Goal: Transaction & Acquisition: Purchase product/service

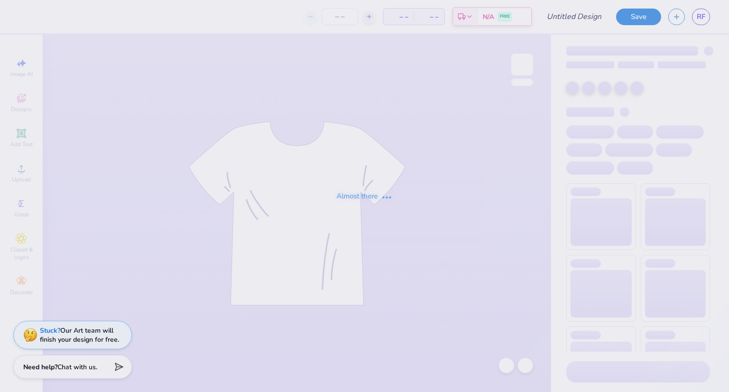
click at [614, 71] on div "Almost there" at bounding box center [364, 196] width 729 height 392
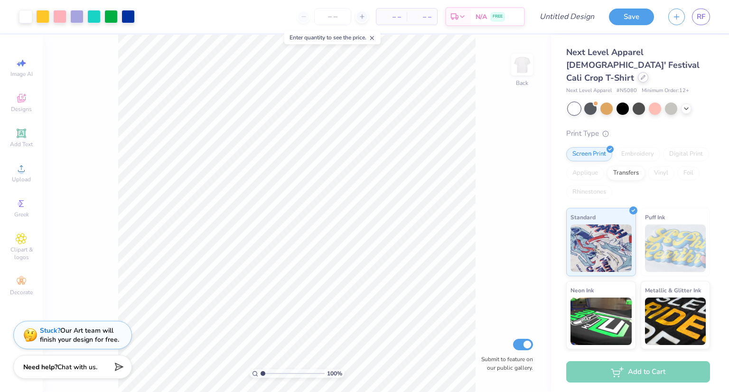
click at [645, 75] on icon at bounding box center [643, 77] width 5 height 5
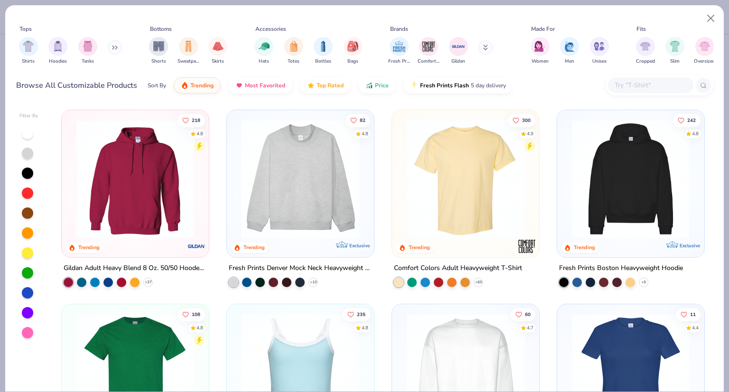
click at [459, 198] on img at bounding box center [465, 179] width 128 height 119
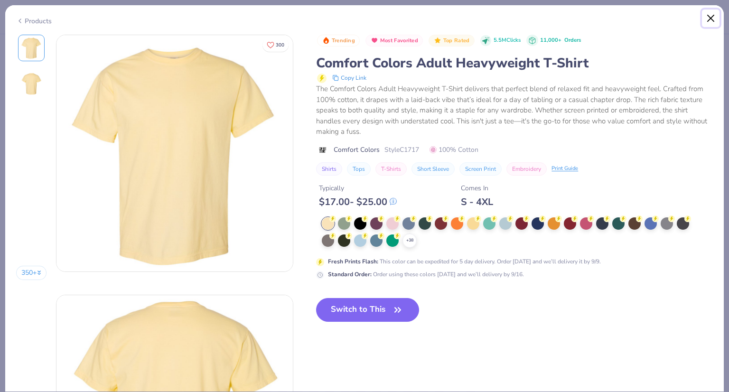
click at [708, 14] on button "Close" at bounding box center [711, 18] width 18 height 18
click at [710, 16] on button "Close" at bounding box center [711, 18] width 18 height 18
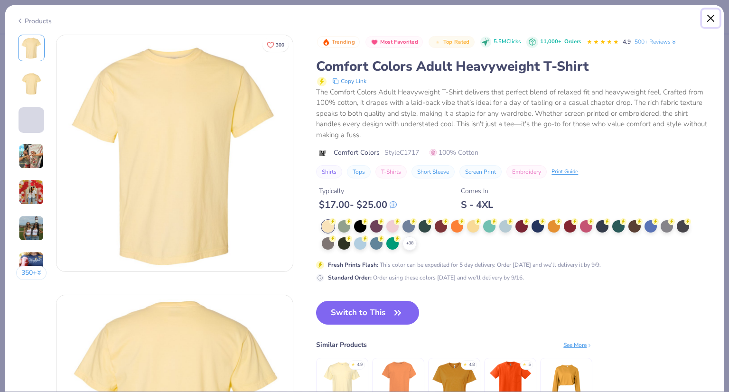
click at [706, 18] on button "Close" at bounding box center [711, 18] width 18 height 18
click at [712, 20] on button "Close" at bounding box center [711, 18] width 18 height 18
click at [26, 19] on div "Products" at bounding box center [34, 21] width 36 height 10
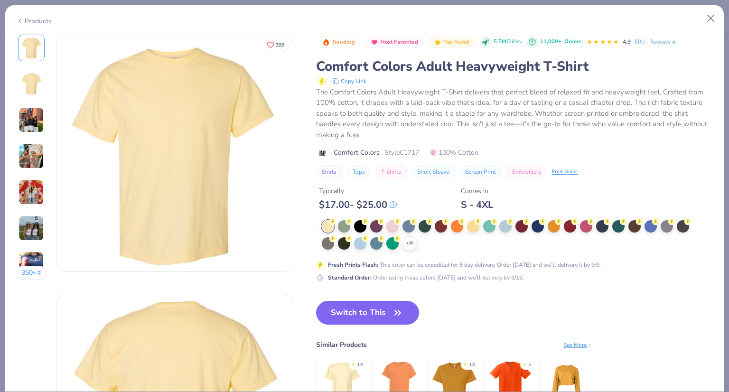
click at [29, 19] on div "Products" at bounding box center [34, 21] width 36 height 10
click at [23, 23] on div "Products" at bounding box center [364, 17] width 718 height 25
click at [716, 18] on button "Close" at bounding box center [711, 18] width 18 height 18
click at [715, 17] on button "Close" at bounding box center [711, 18] width 18 height 18
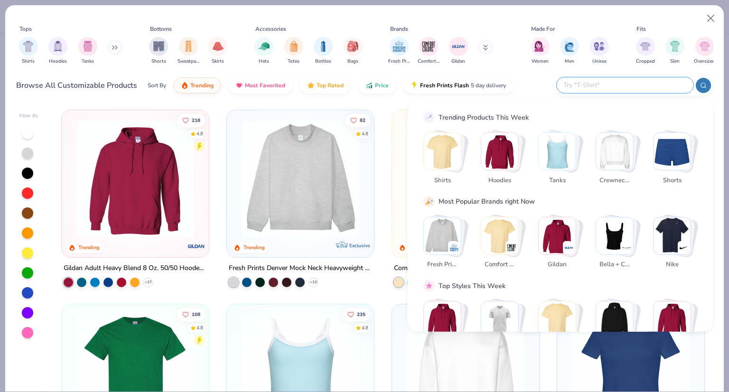
click at [630, 86] on input "text" at bounding box center [624, 85] width 124 height 11
click at [632, 85] on input "text" at bounding box center [624, 85] width 124 height 11
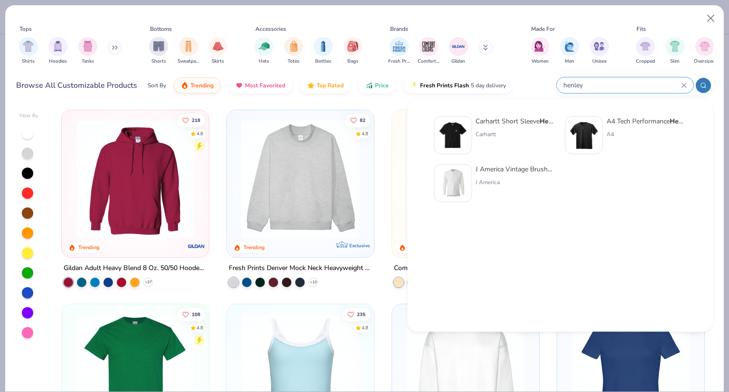
type input "henley"
click at [587, 123] on img at bounding box center [583, 135] width 29 height 29
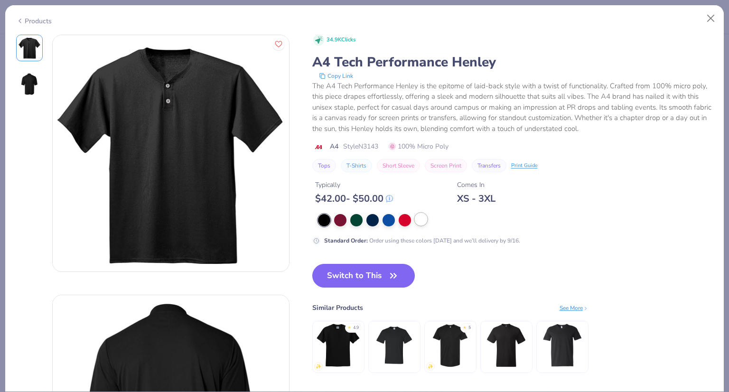
click at [421, 218] on div at bounding box center [421, 219] width 12 height 12
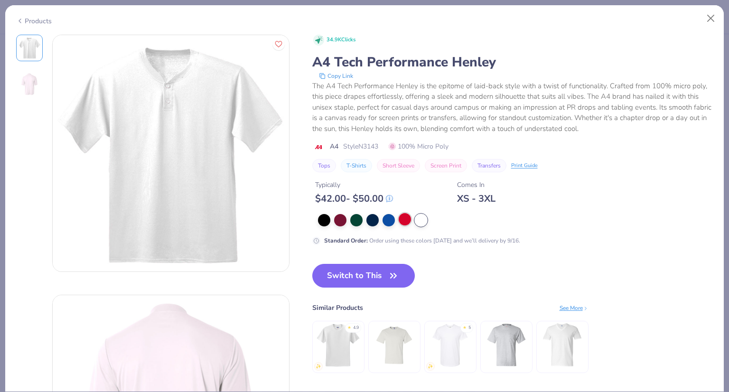
click at [400, 219] on div at bounding box center [405, 219] width 12 height 12
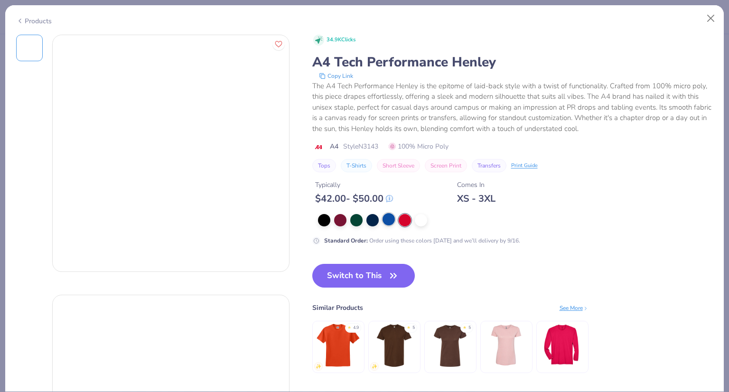
click at [383, 223] on div at bounding box center [388, 219] width 12 height 12
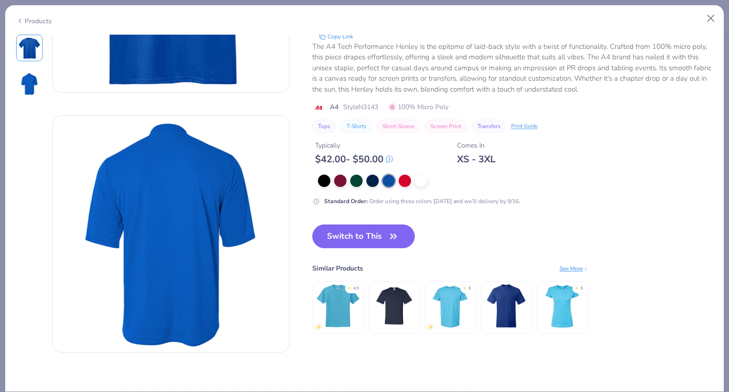
scroll to position [180, 0]
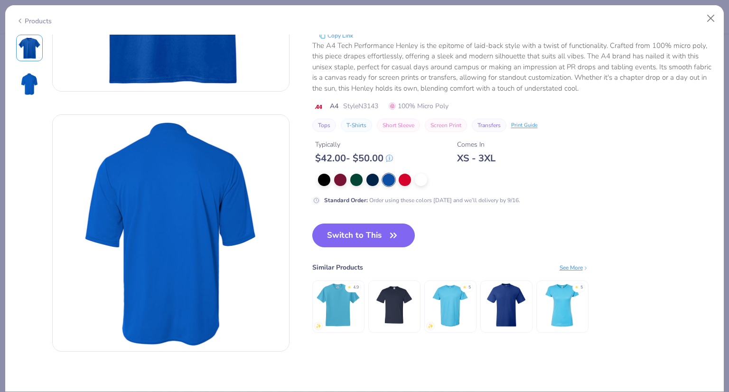
click at [448, 312] on img at bounding box center [450, 304] width 45 height 45
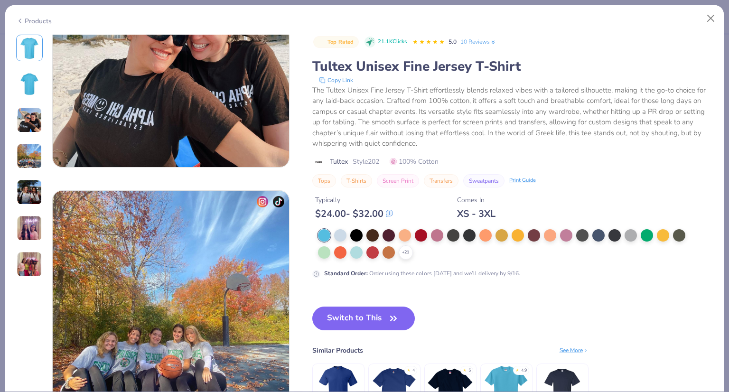
scroll to position [465, 0]
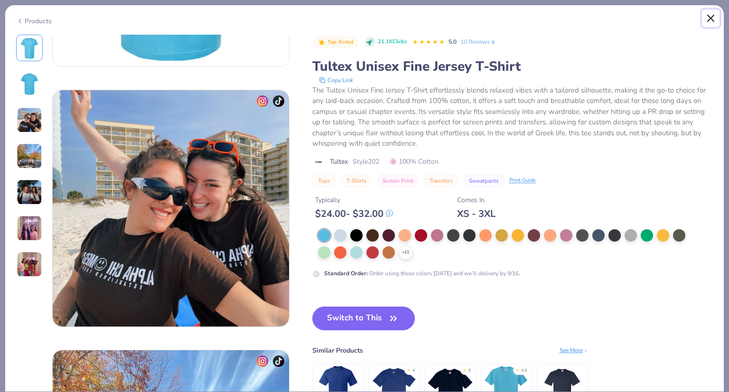
click at [717, 20] on button "Close" at bounding box center [711, 18] width 18 height 18
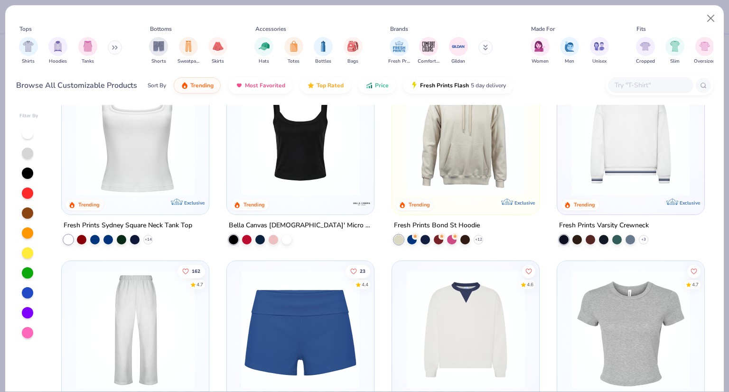
scroll to position [503, 0]
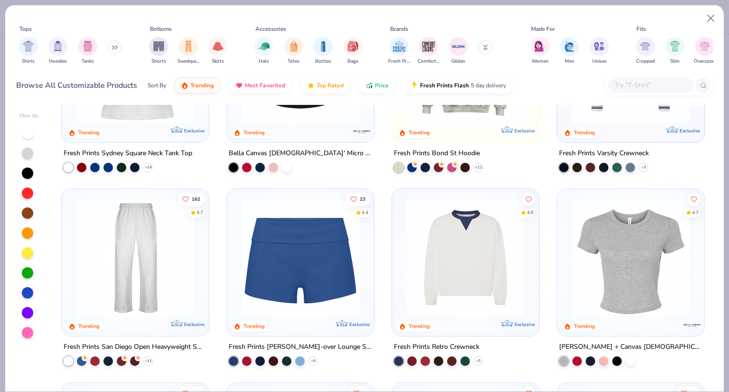
click at [480, 318] on div at bounding box center [466, 260] width 138 height 133
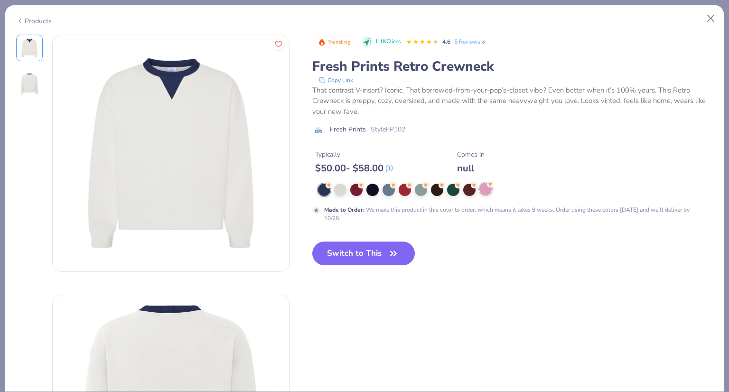
click at [485, 190] on div at bounding box center [485, 189] width 12 height 12
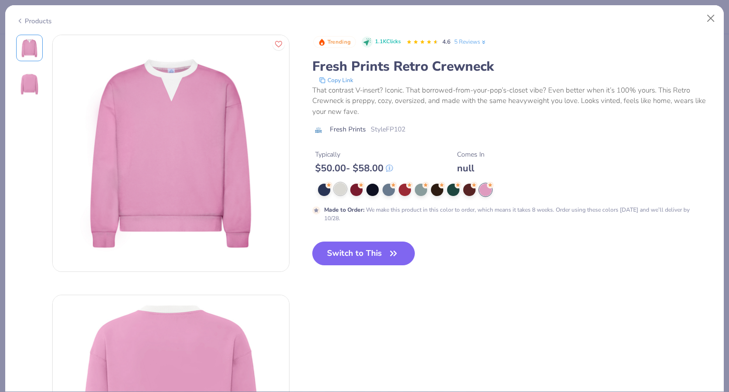
click at [338, 192] on div at bounding box center [340, 189] width 12 height 12
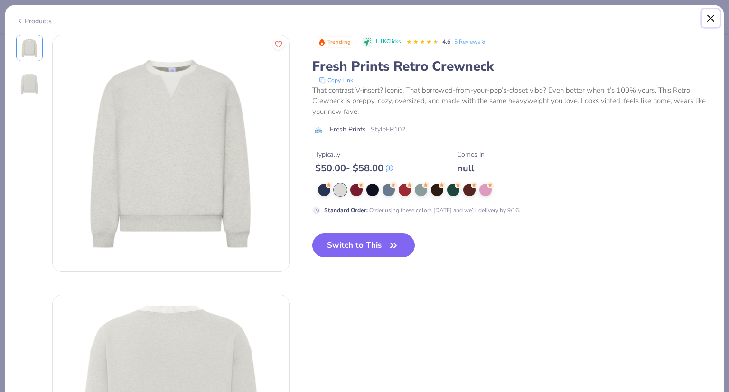
click at [710, 23] on button "Close" at bounding box center [711, 18] width 18 height 18
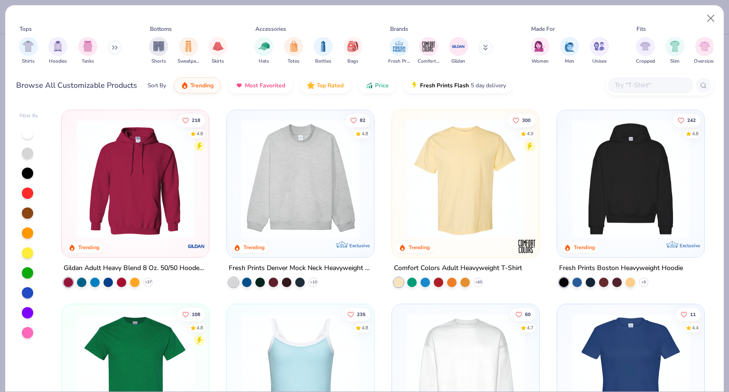
click at [458, 176] on img at bounding box center [465, 179] width 128 height 119
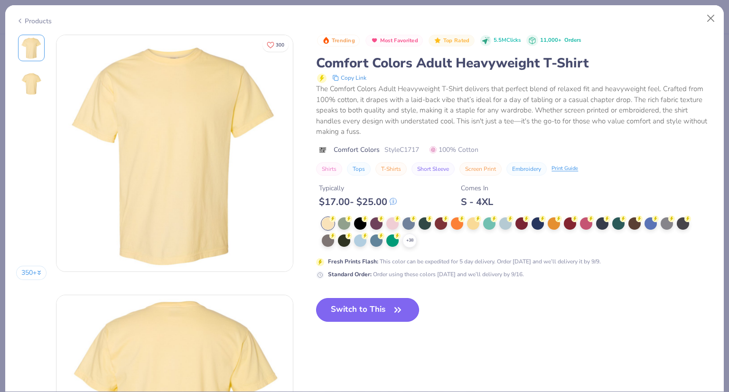
click at [370, 308] on button "Switch to This" at bounding box center [367, 310] width 103 height 24
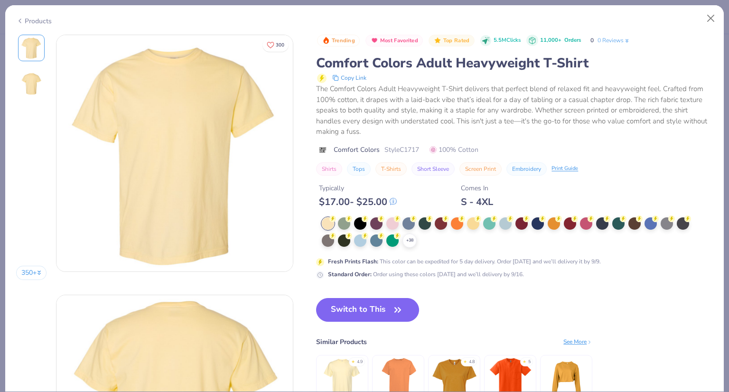
click at [389, 238] on div at bounding box center [392, 240] width 12 height 12
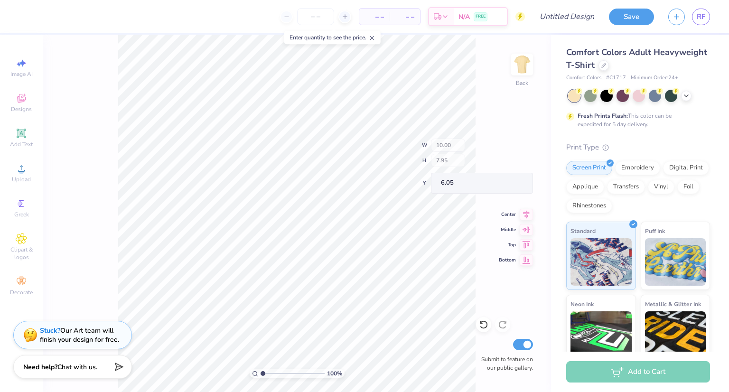
type input "4.55"
click at [25, 107] on span "Designs" at bounding box center [21, 109] width 21 height 8
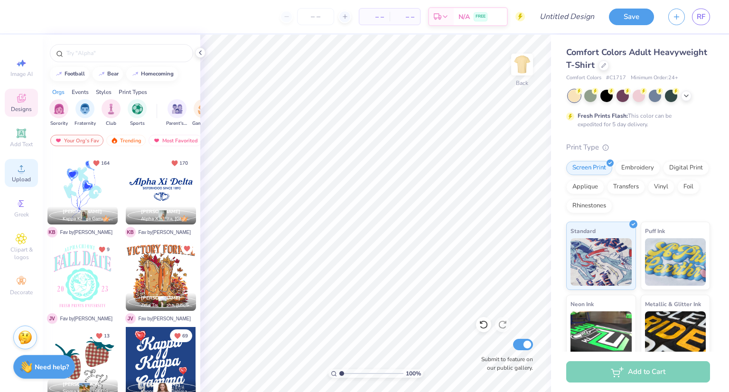
click at [27, 163] on icon at bounding box center [21, 168] width 11 height 11
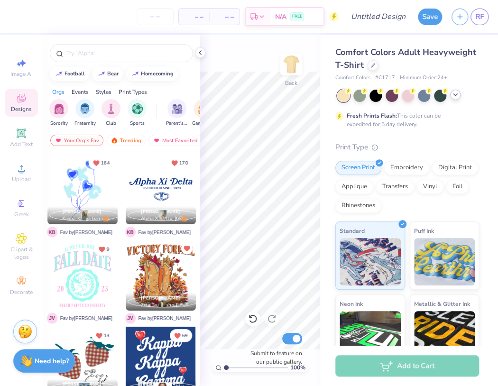
click at [452, 97] on icon at bounding box center [456, 95] width 8 height 8
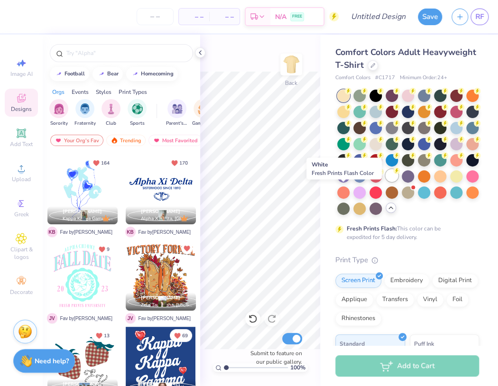
click at [386, 182] on div at bounding box center [392, 175] width 12 height 12
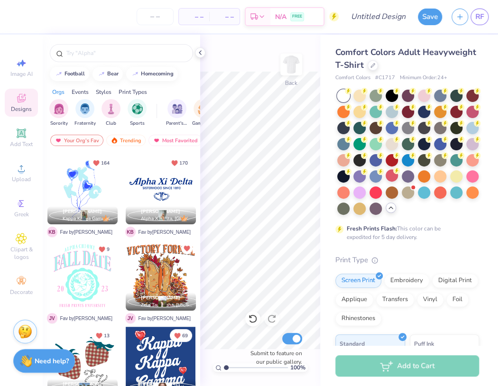
click at [387, 212] on icon at bounding box center [391, 208] width 8 height 8
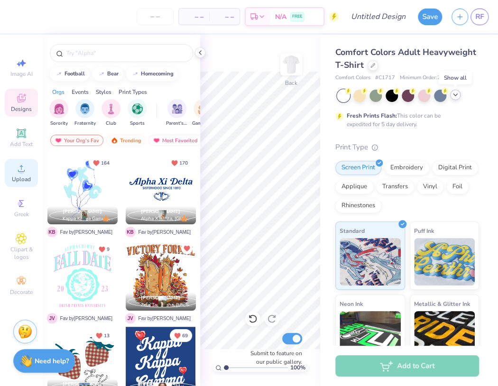
click at [25, 166] on icon at bounding box center [21, 168] width 11 height 11
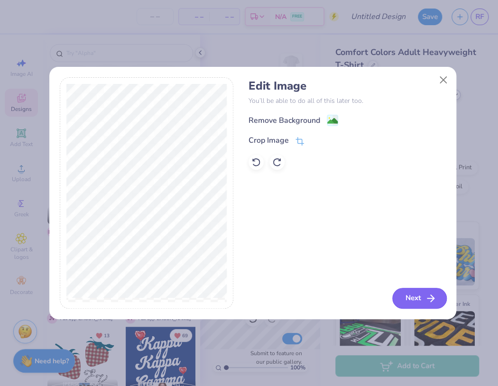
click at [416, 295] on button "Next" at bounding box center [419, 298] width 55 height 21
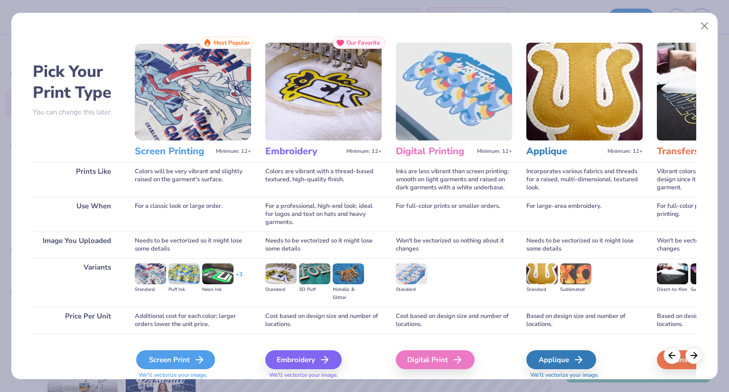
click at [181, 354] on div "Screen Print" at bounding box center [175, 359] width 79 height 19
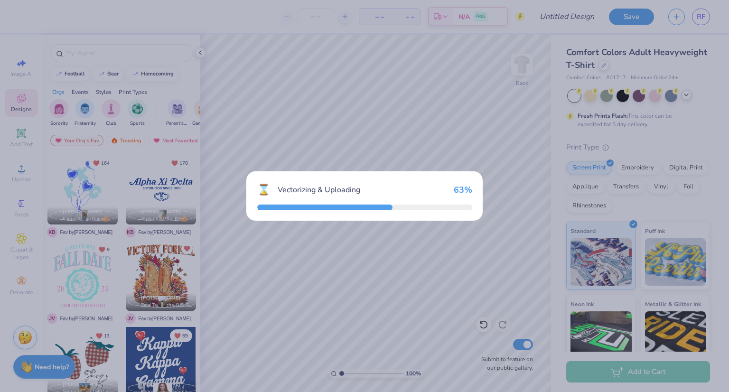
click at [524, 73] on div "⌛ Vectorizing & Uploading 63 %" at bounding box center [364, 196] width 729 height 392
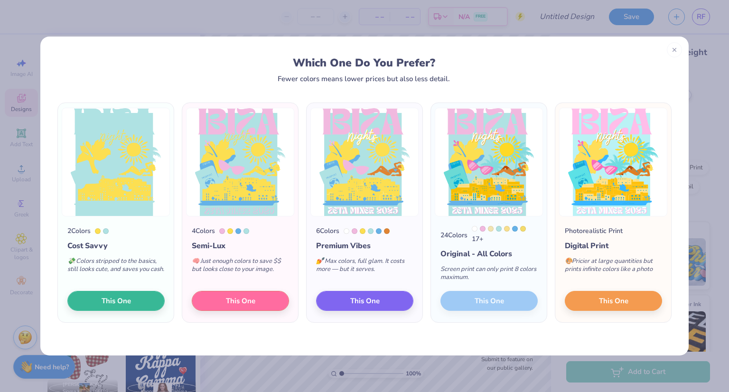
drag, startPoint x: 594, startPoint y: 276, endPoint x: 185, endPoint y: 67, distance: 459.4
click at [183, 63] on div "Which One Do You Prefer? Fewer colors means lower prices but also less detail." at bounding box center [364, 60] width 648 height 46
click at [481, 304] on div "24 Colors 17 + Original - All Colors Screen print can only print 8 colors maxim…" at bounding box center [489, 269] width 116 height 106
click at [485, 304] on div "24 Colors 17 + Original - All Colors Screen print can only print 8 colors maxim…" at bounding box center [489, 269] width 116 height 106
click at [484, 304] on div "24 Colors 17 + Original - All Colors Screen print can only print 8 colors maxim…" at bounding box center [489, 269] width 116 height 106
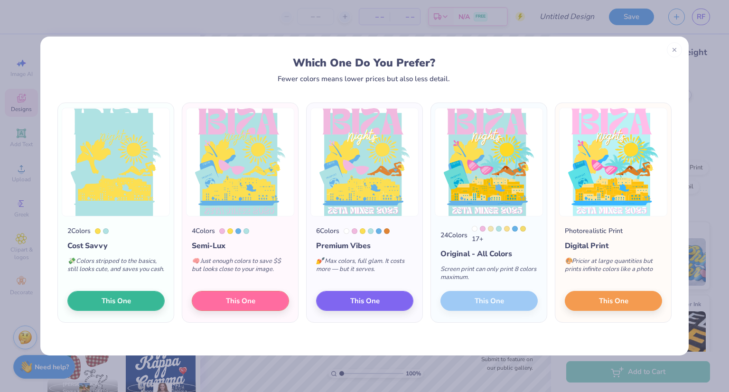
click at [488, 302] on div "24 Colors 17 + Original - All Colors Screen print can only print 8 colors maxim…" at bounding box center [489, 269] width 116 height 106
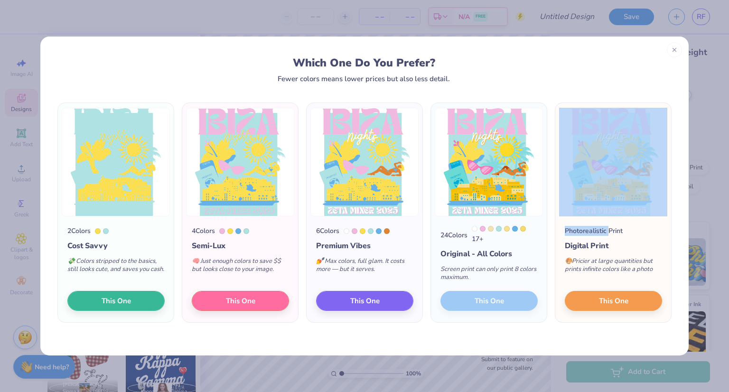
click at [488, 302] on div "24 Colors 17 + Original - All Colors Screen print can only print 8 colors maxim…" at bounding box center [489, 269] width 116 height 106
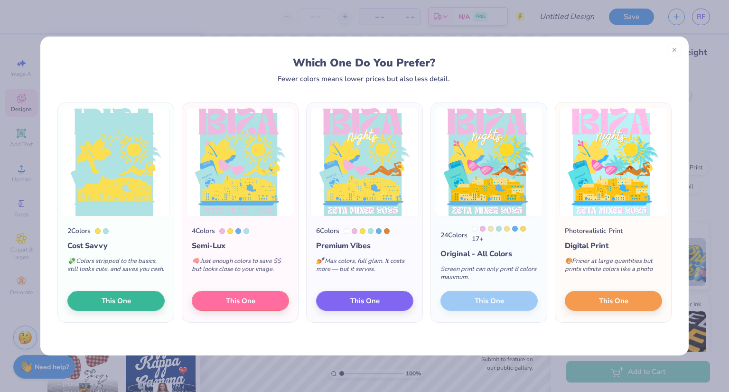
click at [488, 302] on div "24 Colors 17 + Original - All Colors Screen print can only print 8 colors maxim…" at bounding box center [489, 269] width 116 height 106
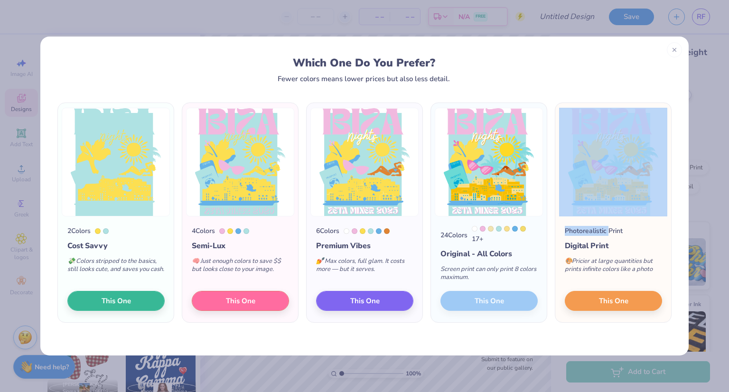
click at [488, 302] on div "24 Colors 17 + Original - All Colors Screen print can only print 8 colors maxim…" at bounding box center [489, 269] width 116 height 106
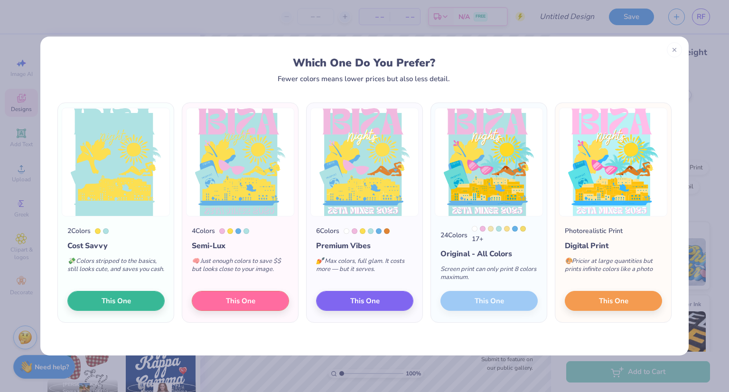
click at [488, 302] on div "24 Colors 17 + Original - All Colors Screen print can only print 8 colors maxim…" at bounding box center [489, 269] width 116 height 106
click at [497, 336] on div "2 Colors Cost Savvy 💸 Colors stripped to the basics, still looks cute, and save…" at bounding box center [364, 219] width 648 height 273
click at [672, 48] on icon at bounding box center [674, 48] width 7 height 7
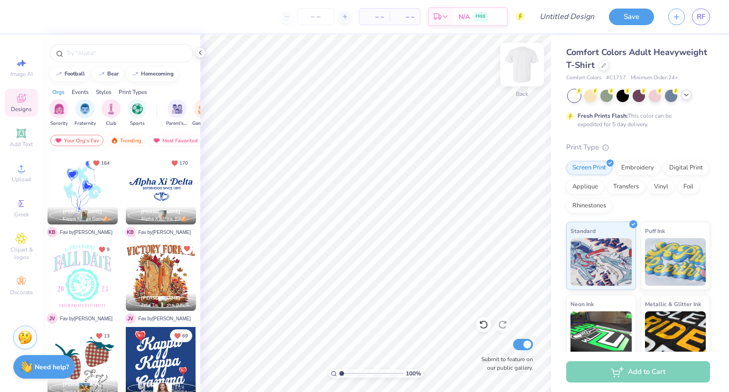
click at [522, 67] on img at bounding box center [522, 65] width 38 height 38
click at [15, 175] on div "Upload" at bounding box center [21, 173] width 33 height 28
click at [201, 53] on icon at bounding box center [200, 53] width 8 height 8
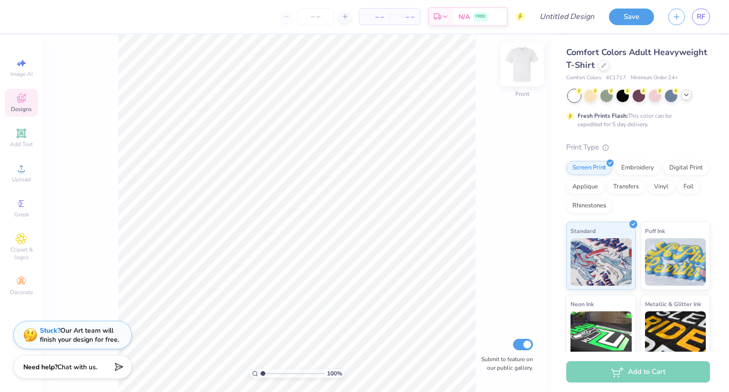
click at [520, 76] on img at bounding box center [522, 65] width 38 height 38
click at [10, 285] on div "Decorate" at bounding box center [21, 286] width 33 height 28
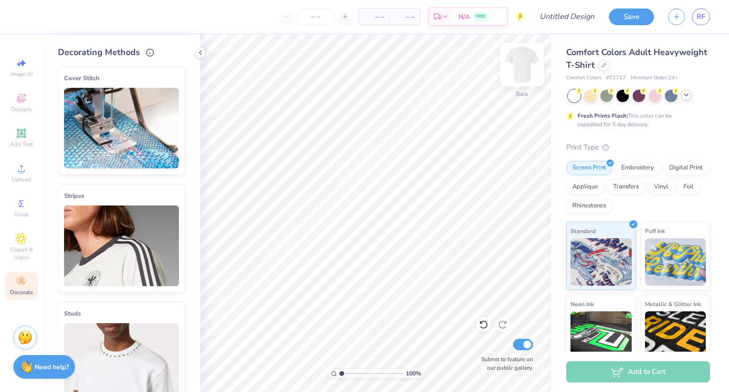
click at [521, 69] on img at bounding box center [522, 65] width 38 height 38
click at [28, 158] on div "Image AI Designs Add Text Upload Greek Clipart & logos Decorate" at bounding box center [21, 177] width 33 height 246
click at [22, 164] on icon at bounding box center [21, 168] width 11 height 11
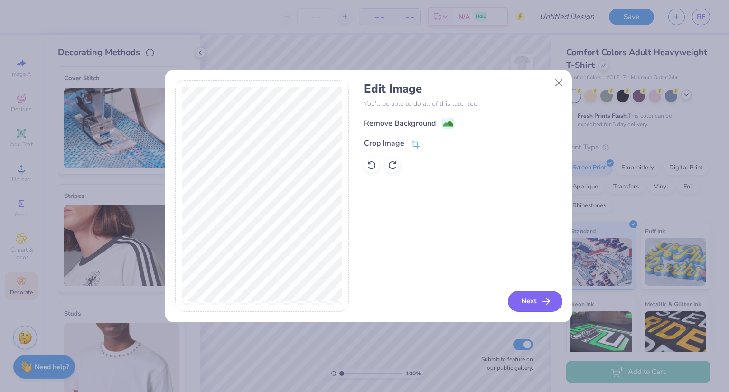
click at [531, 295] on button "Next" at bounding box center [535, 301] width 55 height 21
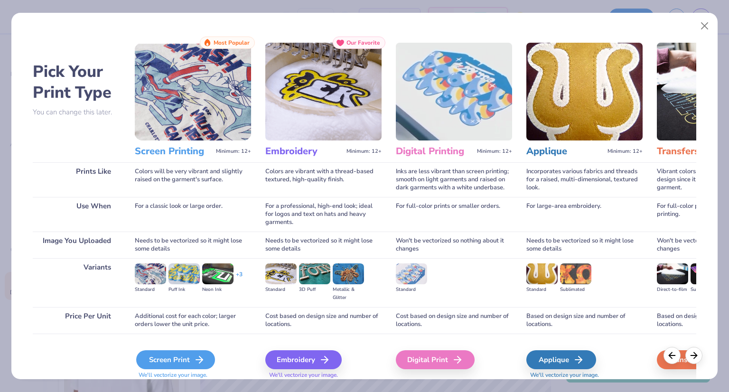
click at [199, 363] on icon at bounding box center [199, 359] width 11 height 11
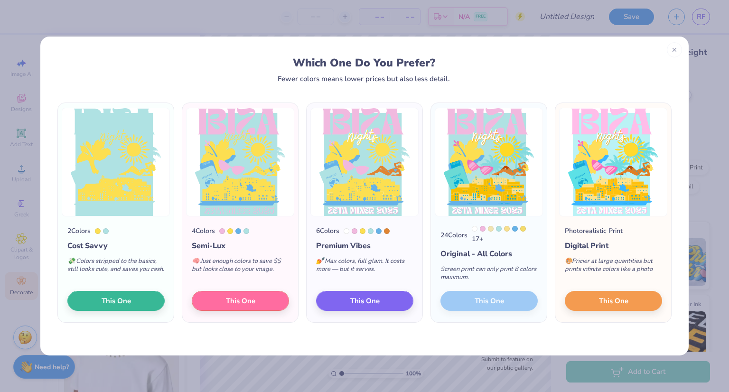
click at [489, 293] on div "24 Colors 17 + Original - All Colors Screen print can only print 8 colors maxim…" at bounding box center [489, 269] width 116 height 106
click at [484, 301] on div "24 Colors 17 + Original - All Colors Screen print can only print 8 colors maxim…" at bounding box center [489, 269] width 116 height 106
click at [586, 297] on button "This One" at bounding box center [613, 299] width 97 height 20
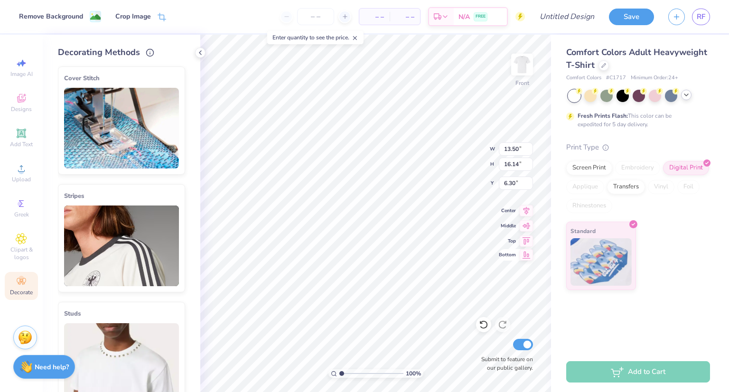
type input "13.50"
type input "16.14"
type input "4.52"
click at [656, 96] on div at bounding box center [655, 95] width 12 height 12
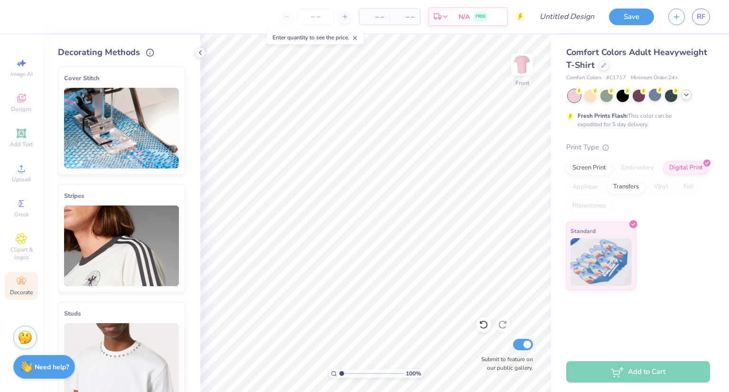
click at [689, 98] on icon at bounding box center [686, 95] width 8 height 8
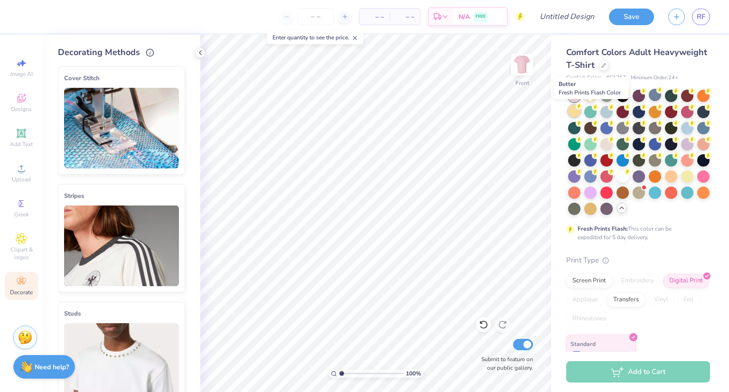
click at [582, 109] on icon at bounding box center [579, 106] width 7 height 7
click at [592, 93] on div at bounding box center [590, 95] width 12 height 12
click at [665, 182] on div at bounding box center [671, 175] width 12 height 12
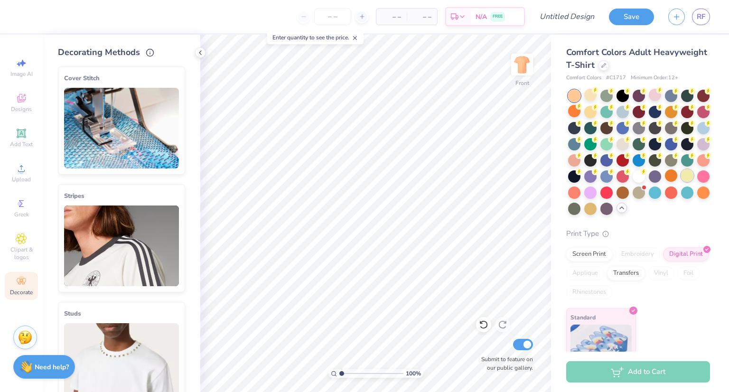
click at [681, 182] on div at bounding box center [687, 175] width 12 height 12
click at [615, 193] on div at bounding box center [639, 152] width 142 height 125
click at [665, 182] on div at bounding box center [671, 175] width 12 height 12
click at [697, 166] on div at bounding box center [703, 159] width 12 height 12
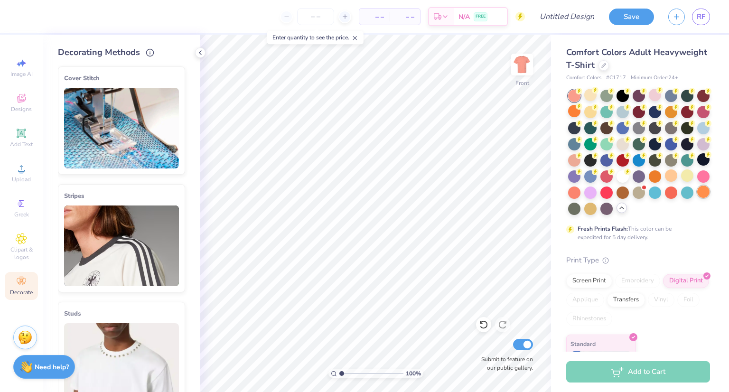
click at [697, 198] on div at bounding box center [703, 192] width 12 height 12
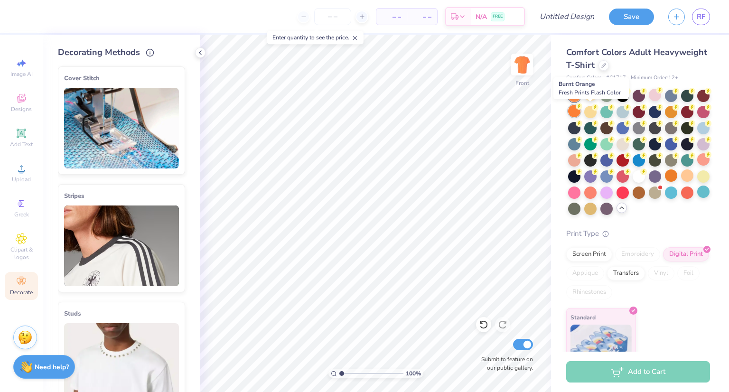
click at [580, 115] on div at bounding box center [574, 111] width 12 height 12
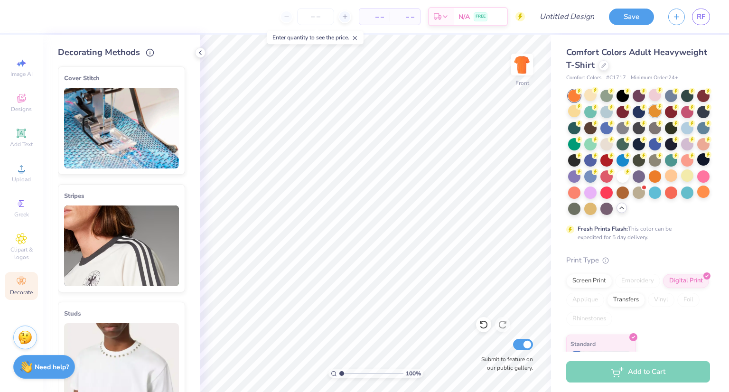
click at [661, 114] on div at bounding box center [655, 111] width 12 height 12
click at [580, 105] on div at bounding box center [574, 111] width 12 height 12
click at [571, 99] on div at bounding box center [574, 96] width 12 height 12
click at [697, 149] on div at bounding box center [703, 143] width 12 height 12
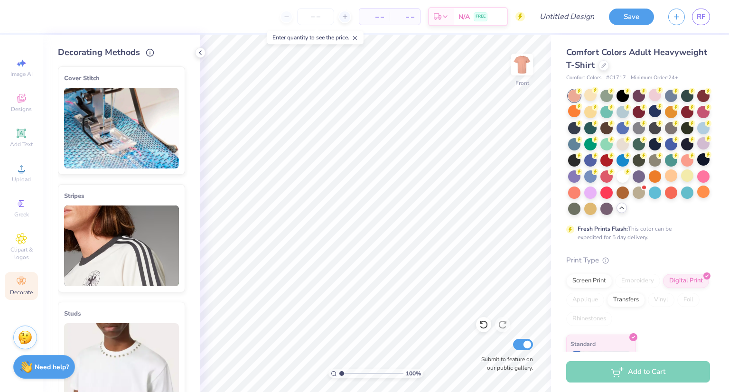
click at [605, 185] on div at bounding box center [639, 152] width 142 height 125
click at [600, 198] on div at bounding box center [606, 192] width 12 height 12
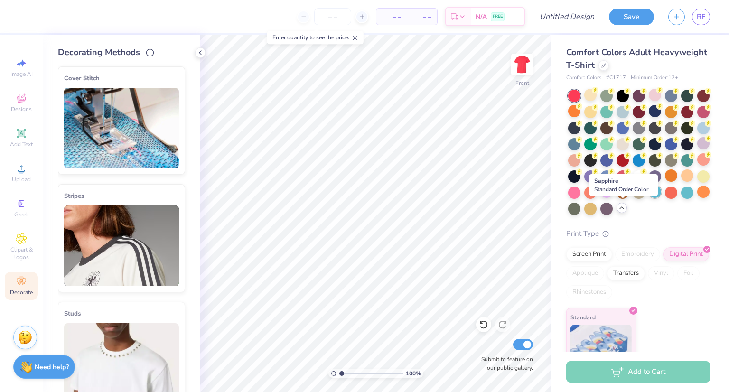
click at [649, 198] on div at bounding box center [655, 192] width 12 height 12
click at [665, 198] on div at bounding box center [671, 192] width 12 height 12
click at [697, 198] on div at bounding box center [703, 192] width 12 height 12
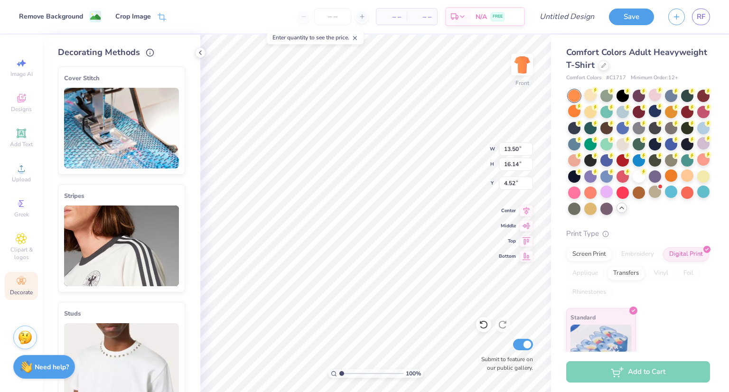
type input "4.46"
type input "12.58"
type input "15.04"
type input "5.29"
click at [600, 198] on div at bounding box center [606, 192] width 12 height 12
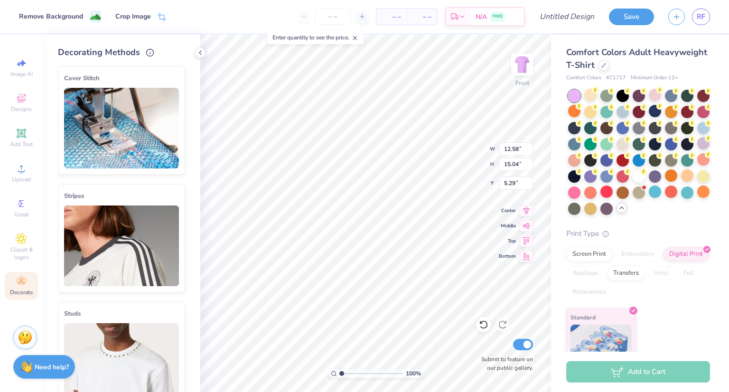
click at [659, 215] on div at bounding box center [639, 152] width 142 height 125
click at [697, 182] on div at bounding box center [703, 175] width 12 height 12
click at [697, 198] on div at bounding box center [703, 192] width 12 height 12
click at [647, 210] on div at bounding box center [639, 152] width 142 height 125
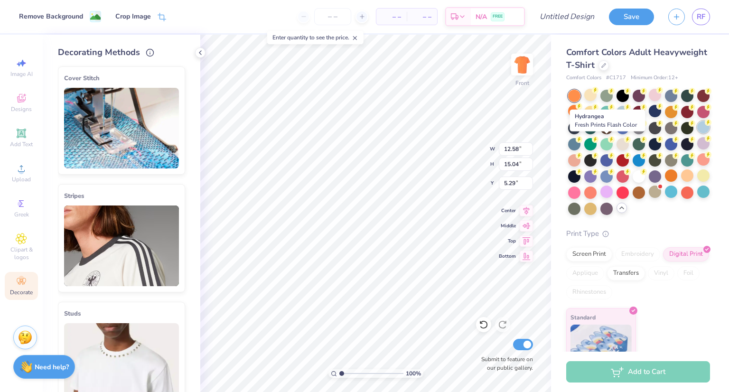
click at [697, 133] on div at bounding box center [703, 127] width 12 height 12
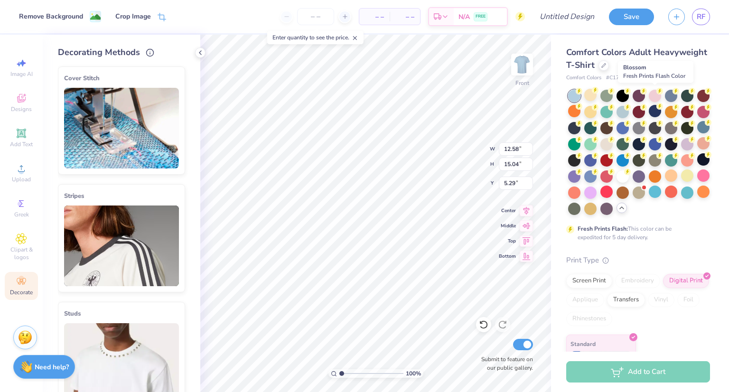
drag, startPoint x: 660, startPoint y: 96, endPoint x: 654, endPoint y: 102, distance: 8.7
click at [654, 102] on div at bounding box center [639, 152] width 142 height 125
click at [609, 64] on div at bounding box center [603, 64] width 10 height 10
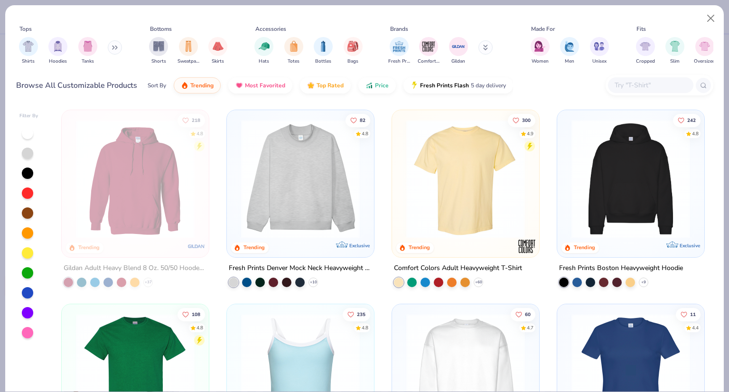
click at [623, 80] on input "text" at bounding box center [650, 85] width 73 height 11
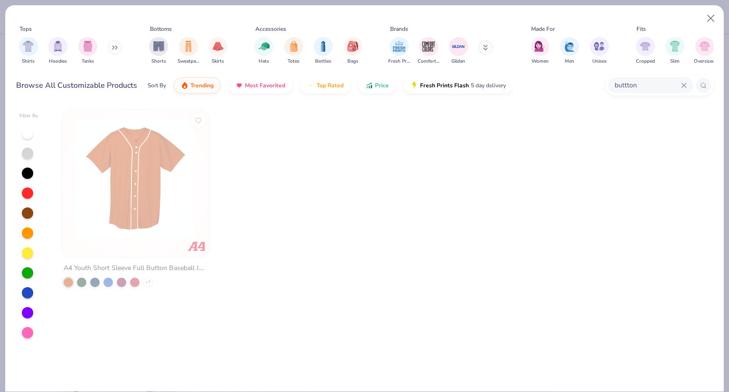
click at [622, 90] on input "buttton" at bounding box center [647, 85] width 67 height 11
click at [571, 84] on input "buttton" at bounding box center [621, 85] width 119 height 11
click at [661, 80] on input "button" at bounding box center [621, 85] width 119 height 11
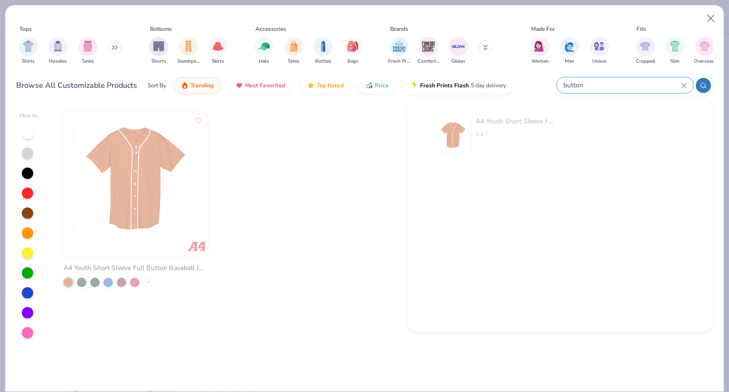
drag, startPoint x: 629, startPoint y: 76, endPoint x: 556, endPoint y: 90, distance: 73.9
click at [556, 90] on div "button" at bounding box center [633, 85] width 159 height 20
click at [622, 86] on input "button" at bounding box center [647, 85] width 67 height 11
click at [622, 86] on input "button" at bounding box center [621, 85] width 119 height 11
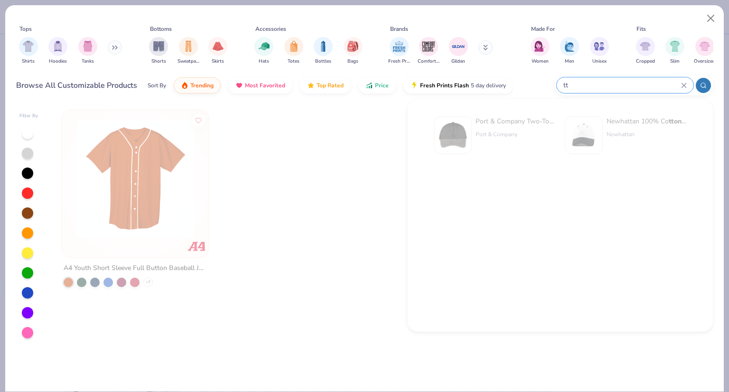
type input "t"
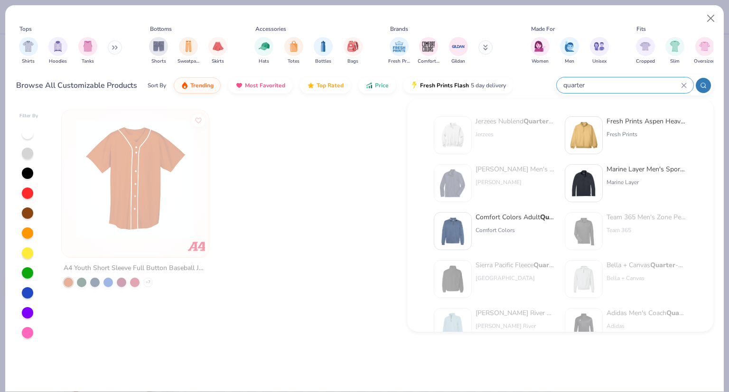
click at [578, 83] on input "quarter" at bounding box center [621, 85] width 119 height 11
type input "q"
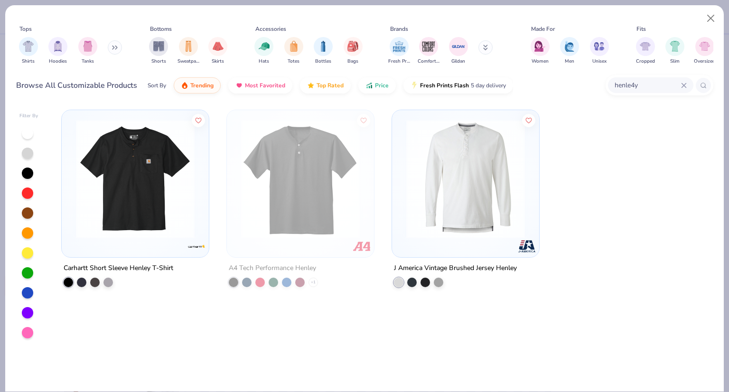
click at [646, 84] on input "henle4y" at bounding box center [647, 85] width 67 height 11
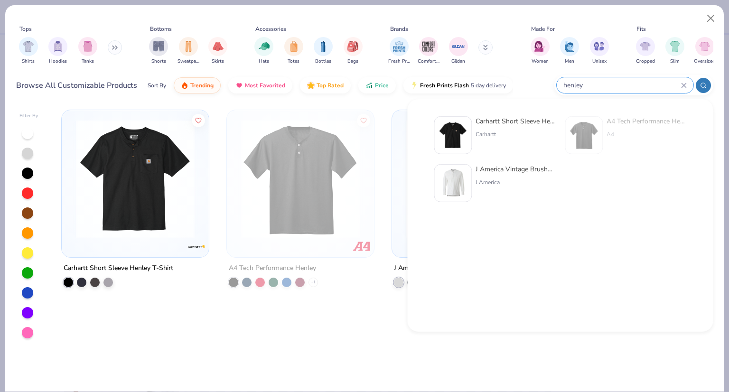
type input "henley"
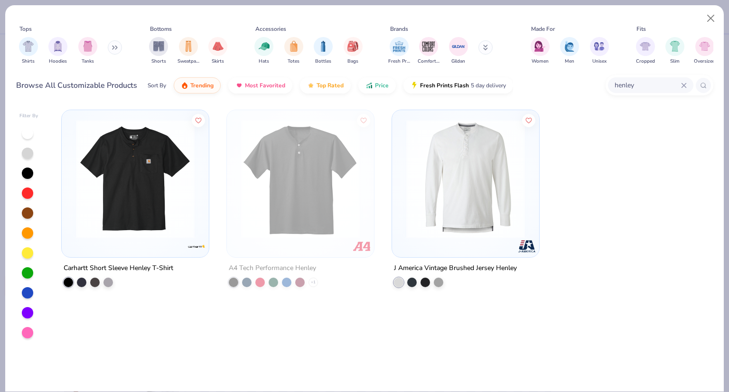
click at [275, 175] on img at bounding box center [300, 179] width 128 height 119
click at [311, 202] on img at bounding box center [300, 179] width 128 height 119
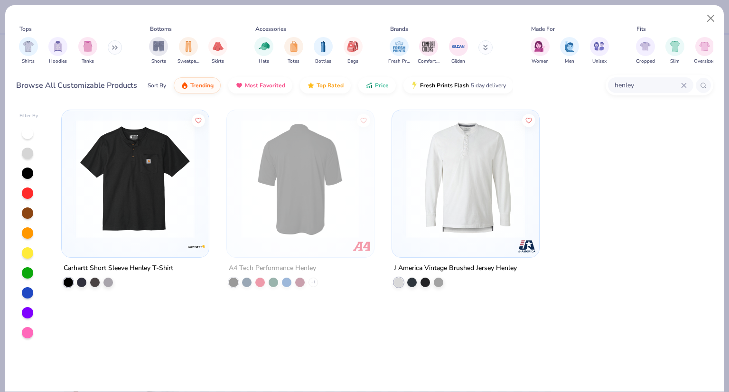
click at [436, 181] on img at bounding box center [465, 179] width 128 height 119
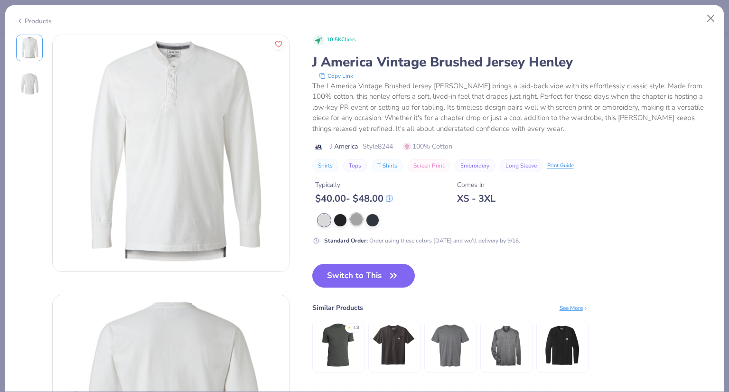
click at [354, 213] on div at bounding box center [356, 219] width 12 height 12
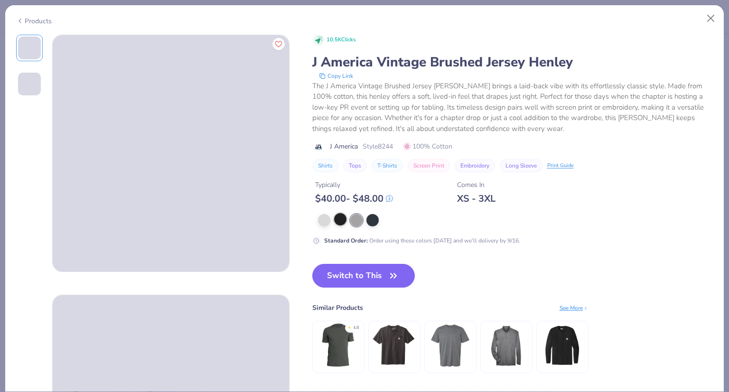
click at [336, 222] on div at bounding box center [340, 219] width 12 height 12
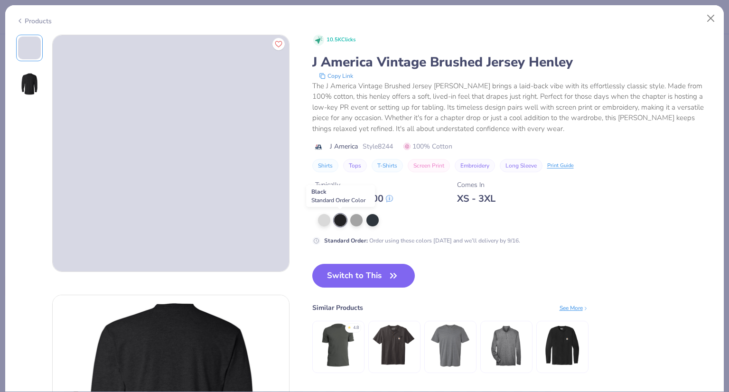
click at [336, 222] on div at bounding box center [340, 220] width 12 height 12
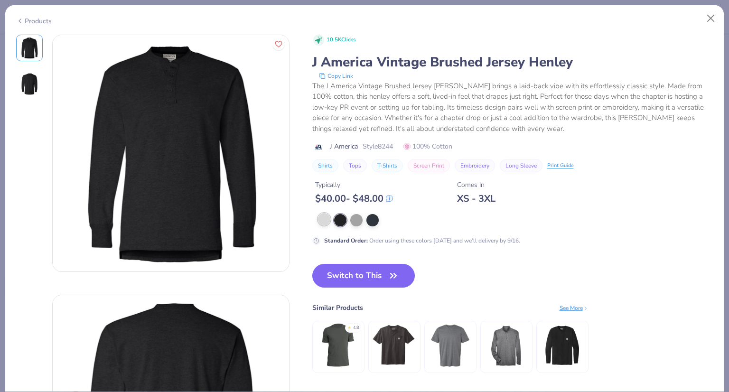
click at [319, 221] on div at bounding box center [324, 219] width 12 height 12
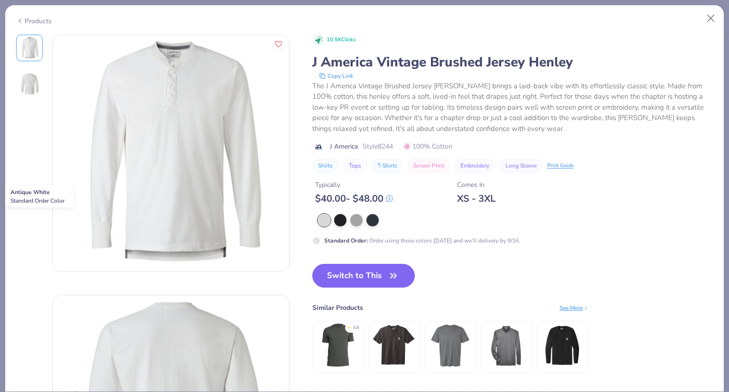
click at [319, 221] on div at bounding box center [324, 220] width 12 height 12
click at [709, 16] on button "Close" at bounding box center [711, 18] width 18 height 18
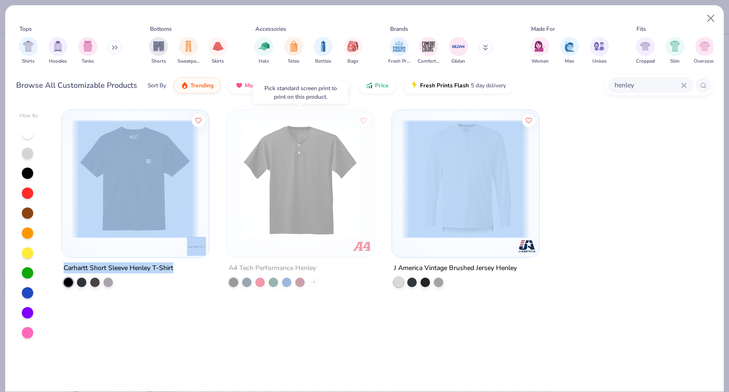
drag, startPoint x: 342, startPoint y: 143, endPoint x: 313, endPoint y: 158, distance: 32.3
click at [313, 158] on div "Carhartt Short Sleeve Henley T-Shirt A4 Tech Performance Henley + 1 J America V…" at bounding box center [383, 248] width 661 height 287
click at [313, 158] on img at bounding box center [300, 179] width 128 height 119
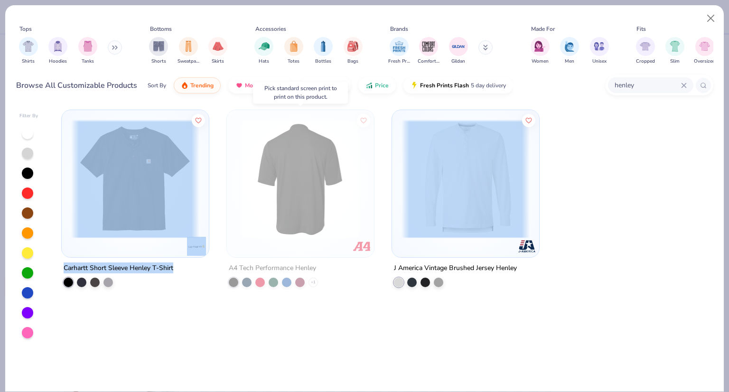
click at [332, 278] on div "A4 Tech Performance Henley + 1" at bounding box center [300, 274] width 148 height 25
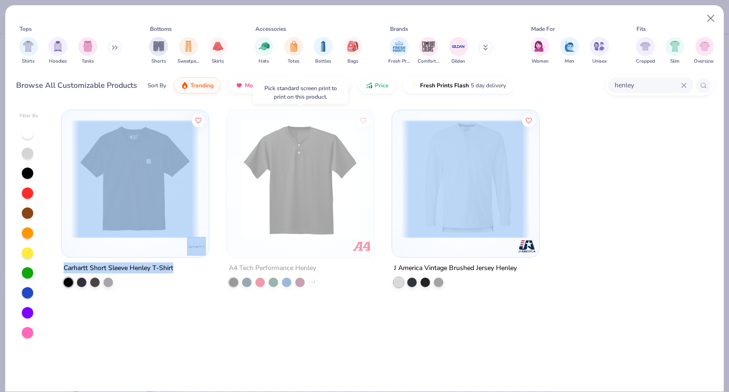
click at [315, 233] on img at bounding box center [300, 179] width 128 height 119
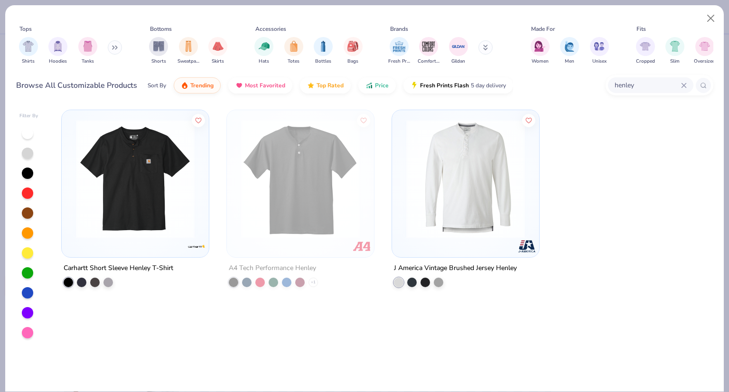
click at [315, 304] on div "Carhartt Short Sleeve Henley T-Shirt A4 Tech Performance Henley + 1 J America V…" at bounding box center [383, 248] width 661 height 287
click at [112, 50] on button at bounding box center [115, 47] width 14 height 14
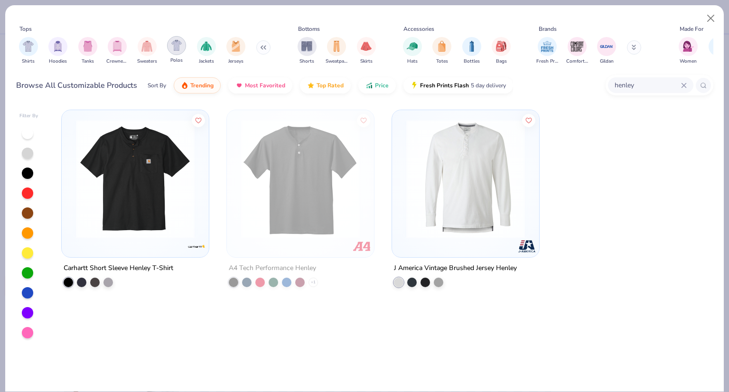
click at [168, 47] on div "filter for Polos" at bounding box center [176, 45] width 19 height 19
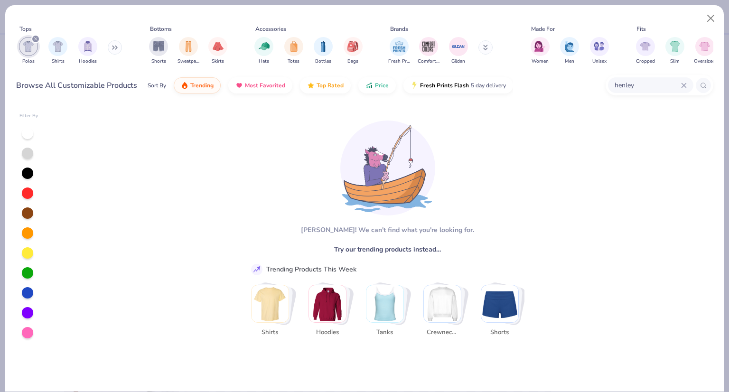
click at [682, 87] on icon at bounding box center [684, 86] width 6 height 6
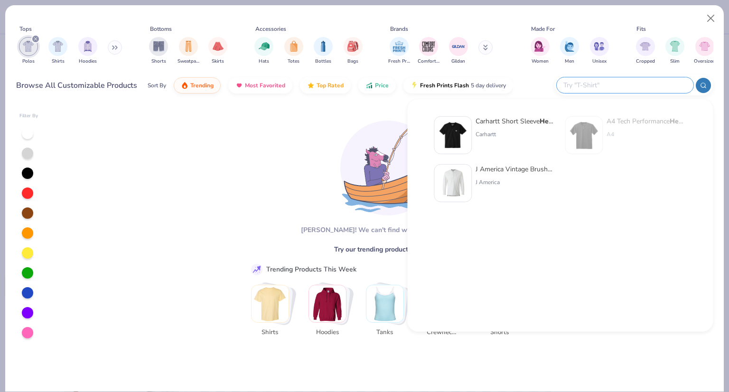
click at [682, 87] on input "text" at bounding box center [624, 85] width 124 height 11
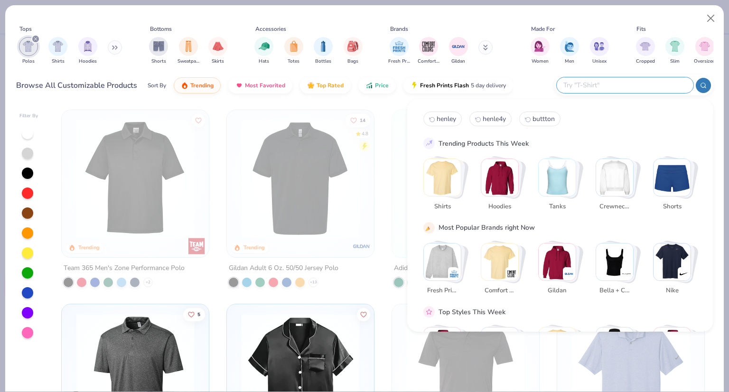
click at [492, 159] on img "Stack Card Button Hoodies" at bounding box center [499, 177] width 37 height 37
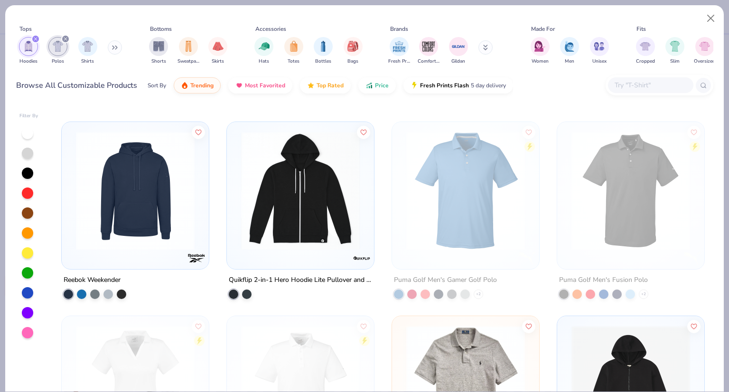
scroll to position [5774, 0]
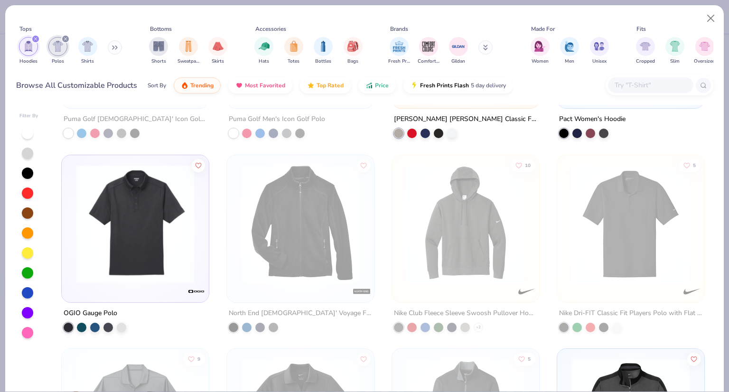
click at [37, 37] on icon "filter for Hoodies" at bounding box center [35, 38] width 3 height 3
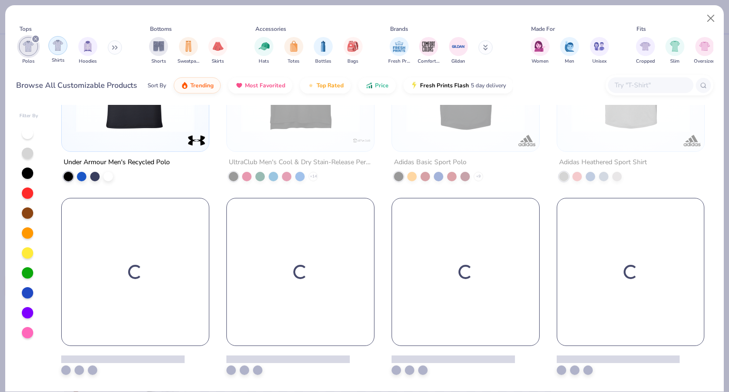
scroll to position [881, 0]
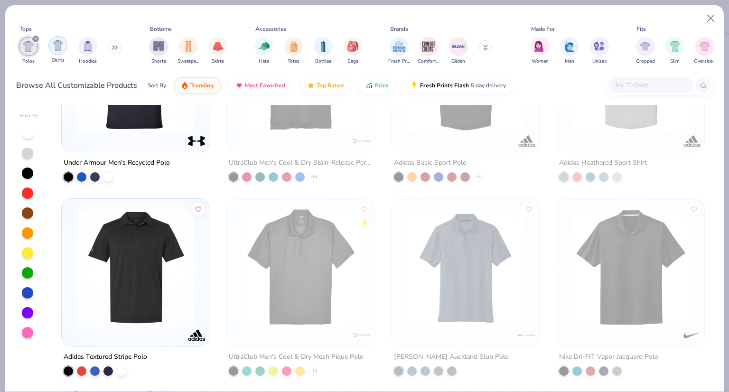
drag, startPoint x: 37, startPoint y: 37, endPoint x: 55, endPoint y: 44, distance: 18.7
click at [55, 44] on div "Polos Shirts Hoodies" at bounding box center [70, 50] width 109 height 35
click at [55, 44] on img "filter for Shirts" at bounding box center [58, 45] width 11 height 11
click at [34, 44] on img "filter for Polos" at bounding box center [28, 46] width 11 height 11
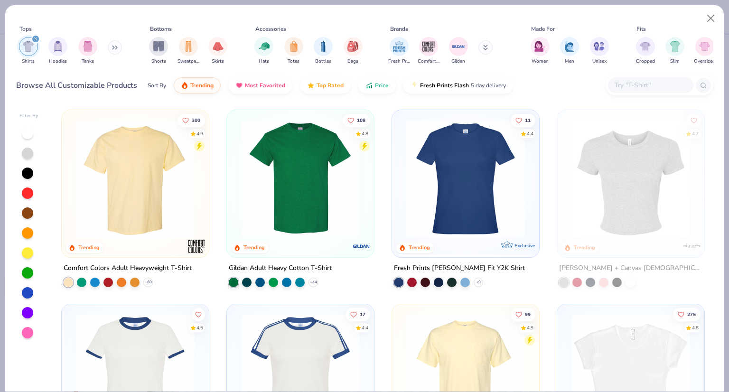
click at [37, 37] on icon "filter for Shirts" at bounding box center [36, 39] width 4 height 4
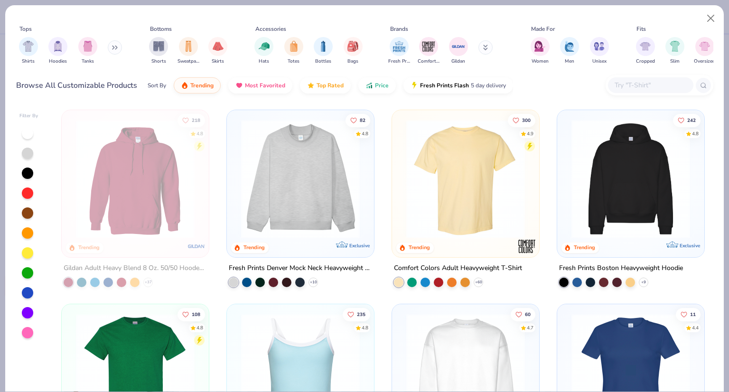
click at [118, 52] on button at bounding box center [115, 47] width 14 height 14
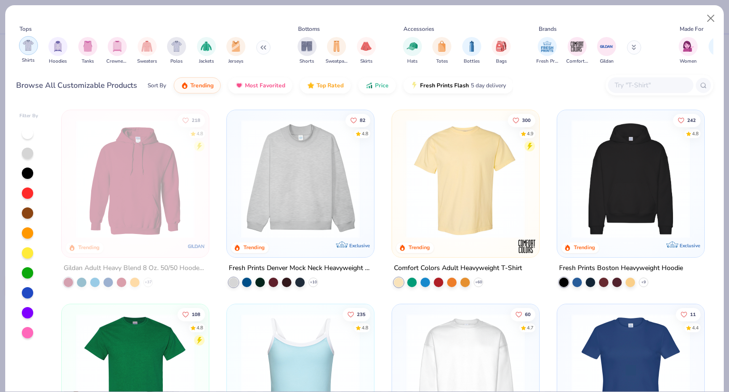
click at [23, 41] on img "filter for Shirts" at bounding box center [28, 45] width 11 height 11
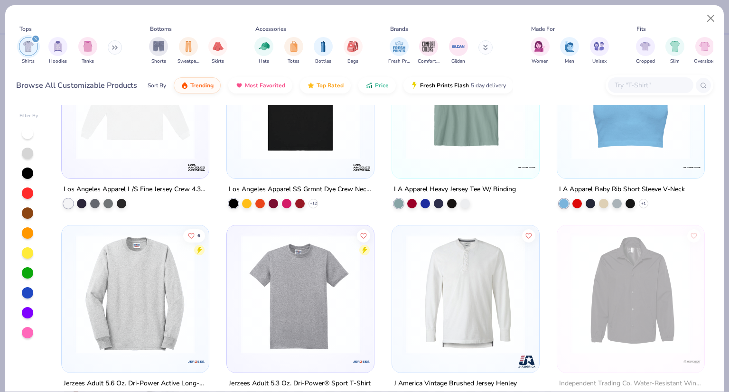
scroll to position [5233, 0]
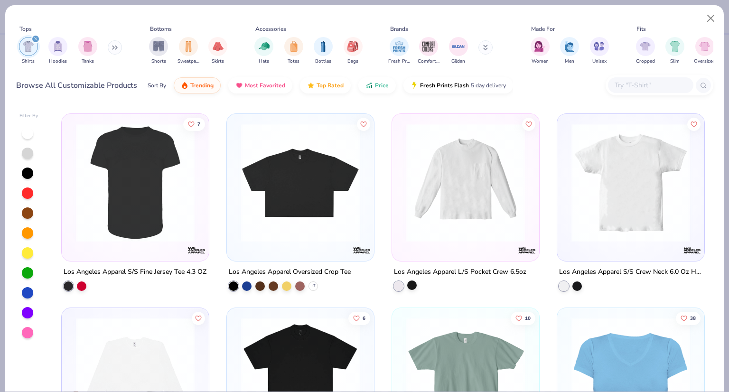
click at [410, 282] on div at bounding box center [411, 284] width 9 height 9
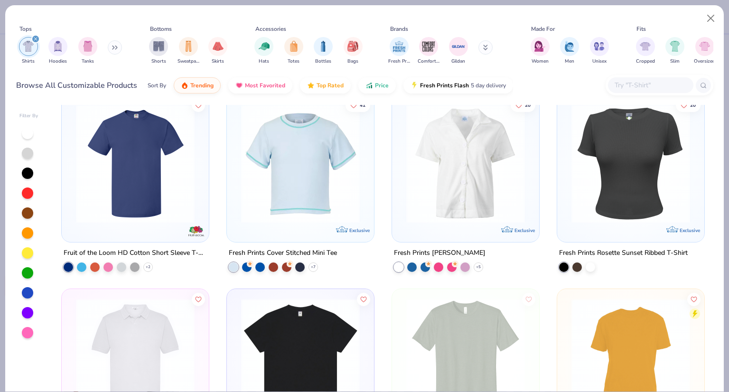
scroll to position [6818, 0]
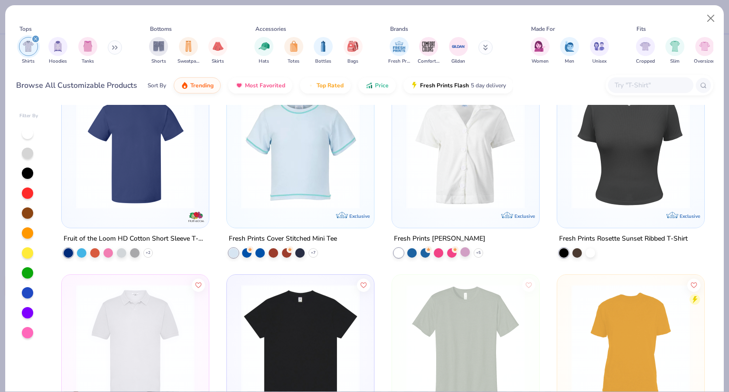
click at [463, 255] on div at bounding box center [464, 251] width 9 height 9
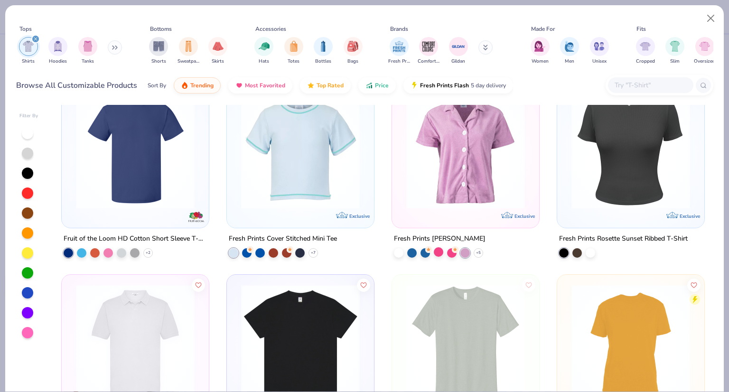
scroll to position [6817, 0]
click at [437, 254] on div at bounding box center [438, 252] width 9 height 9
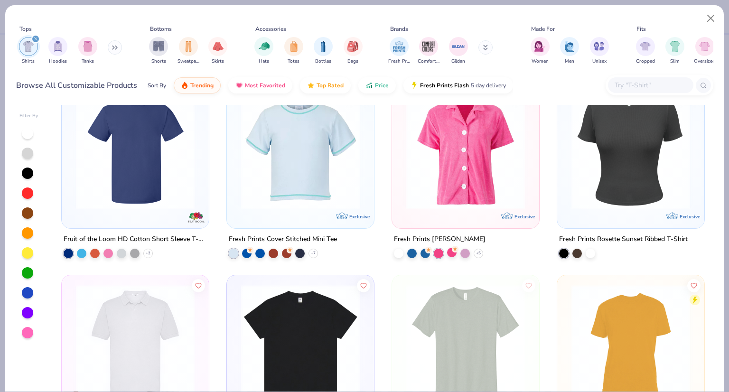
click at [447, 249] on div at bounding box center [451, 252] width 9 height 9
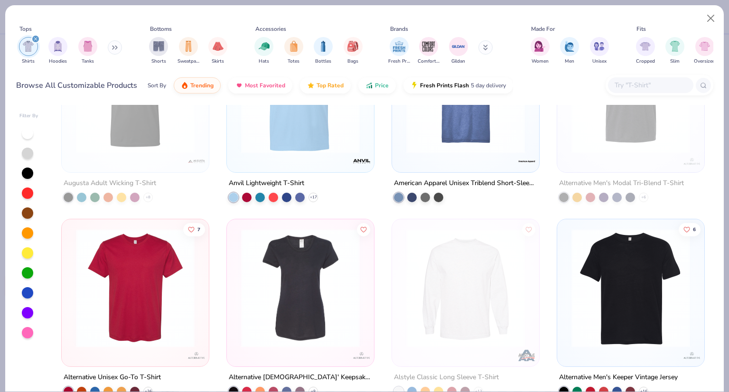
scroll to position [9427, 0]
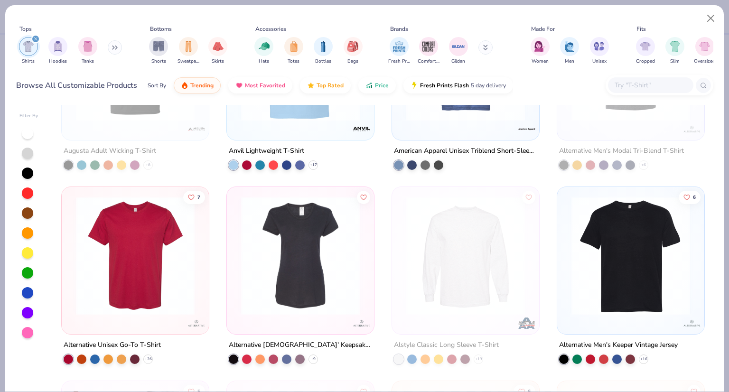
click at [626, 88] on input "text" at bounding box center [650, 85] width 73 height 11
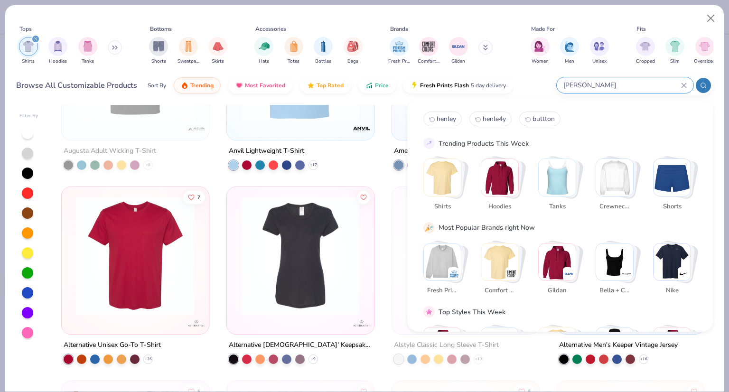
type input "terry"
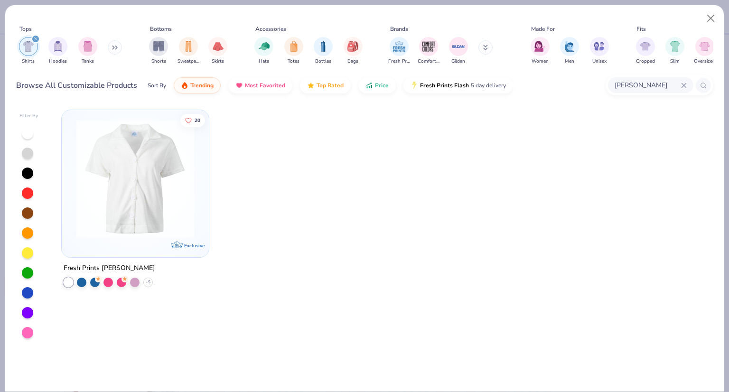
click at [137, 208] on img at bounding box center [135, 179] width 128 height 119
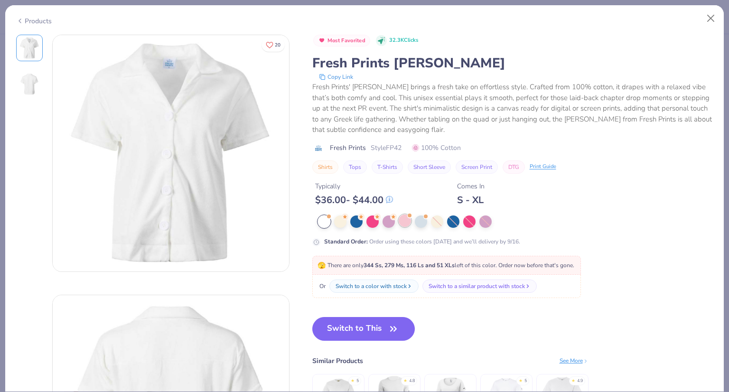
click at [404, 223] on div at bounding box center [405, 220] width 12 height 12
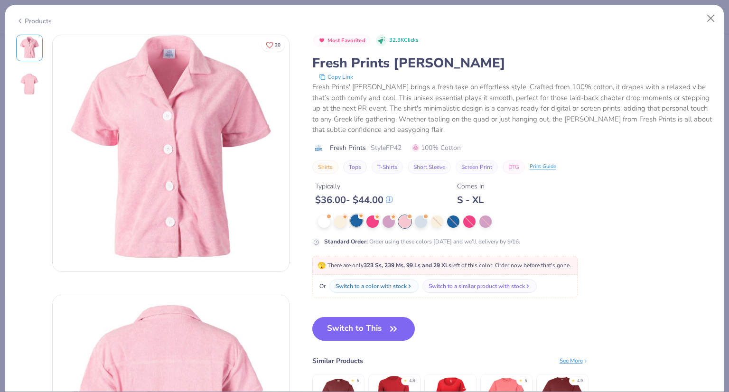
click at [355, 221] on div at bounding box center [356, 220] width 12 height 12
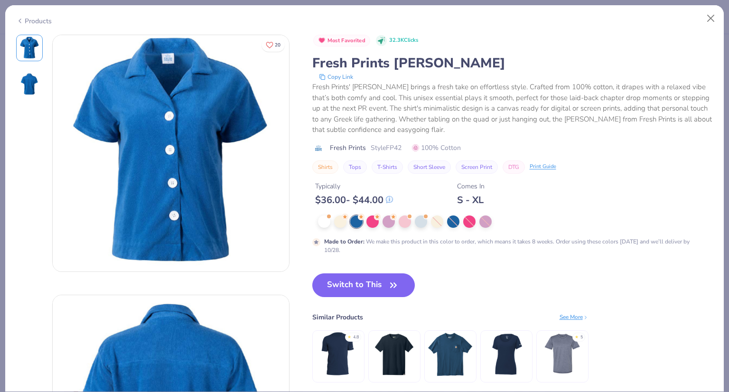
click at [712, 28] on div "Products" at bounding box center [364, 17] width 718 height 25
click at [711, 22] on button "Close" at bounding box center [711, 18] width 18 height 18
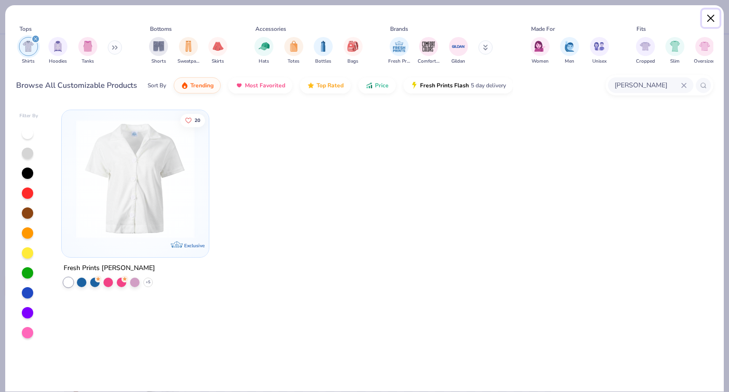
click at [710, 19] on button "Close" at bounding box center [711, 18] width 18 height 18
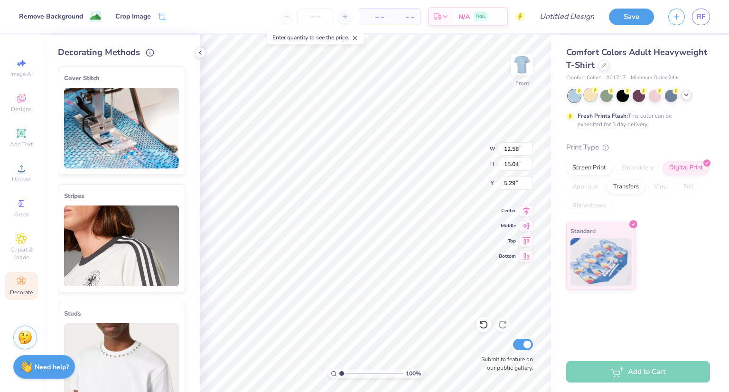
click at [590, 93] on div at bounding box center [590, 95] width 12 height 12
click at [681, 95] on div at bounding box center [686, 95] width 10 height 10
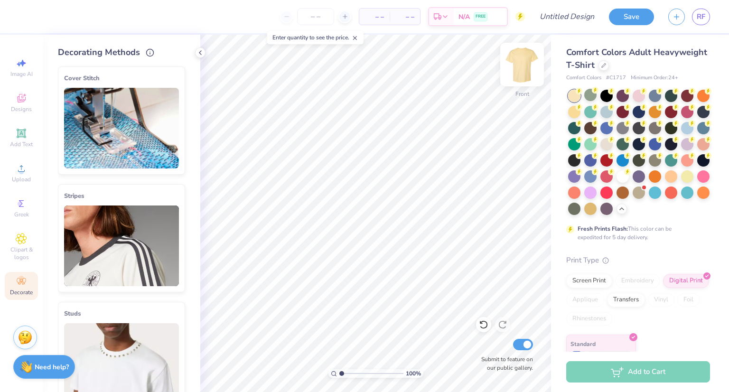
click at [516, 73] on img at bounding box center [522, 65] width 38 height 38
click at [516, 73] on img at bounding box center [521, 64] width 19 height 19
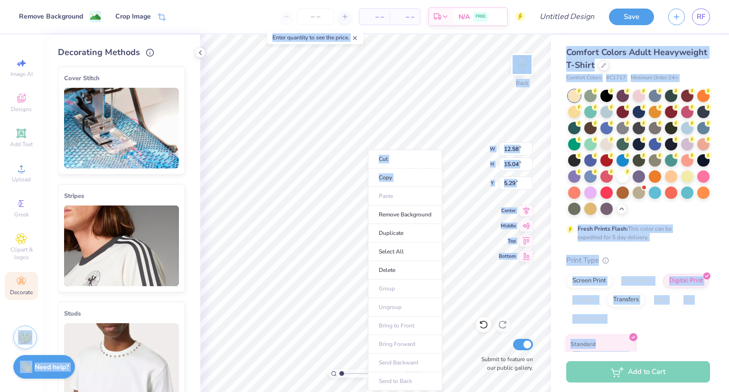
click at [363, 170] on body "Remove Background Crop Image – – Per Item – – Total Est. Delivery N/A FREE Desi…" at bounding box center [364, 196] width 729 height 392
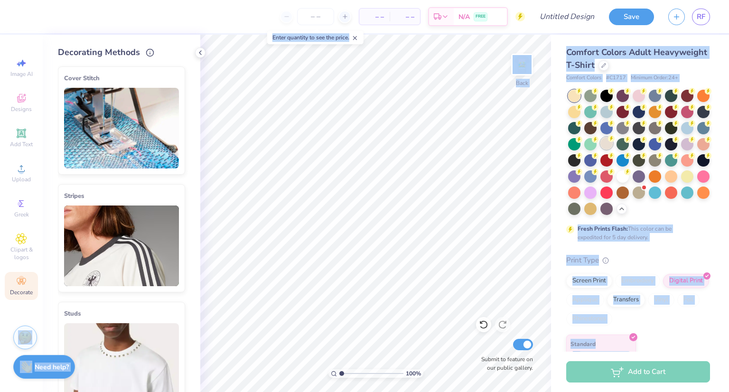
click at [613, 141] on div at bounding box center [606, 143] width 12 height 12
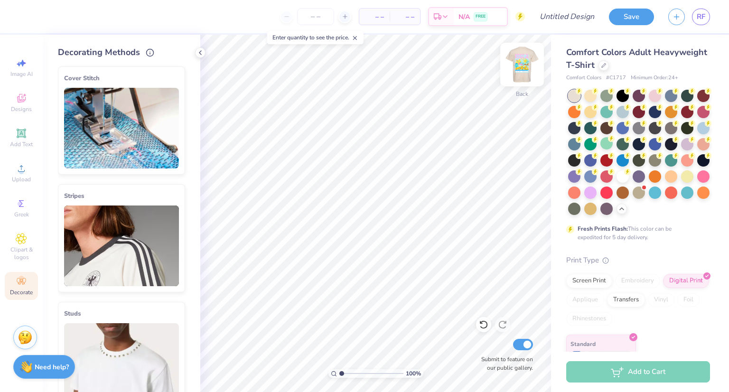
click at [520, 62] on img at bounding box center [522, 65] width 38 height 38
click at [616, 182] on div at bounding box center [622, 175] width 12 height 12
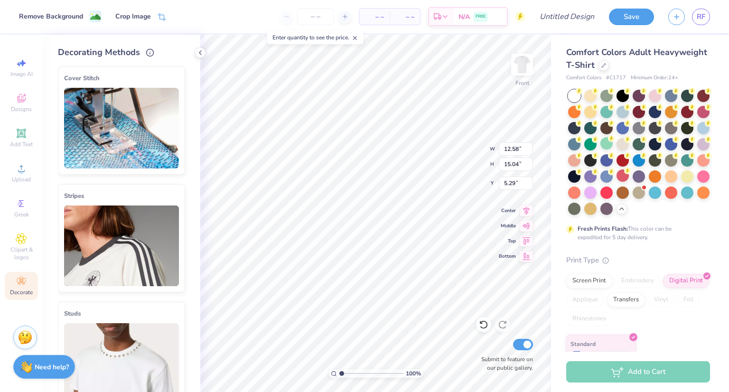
type input "4.70"
type input "4.31"
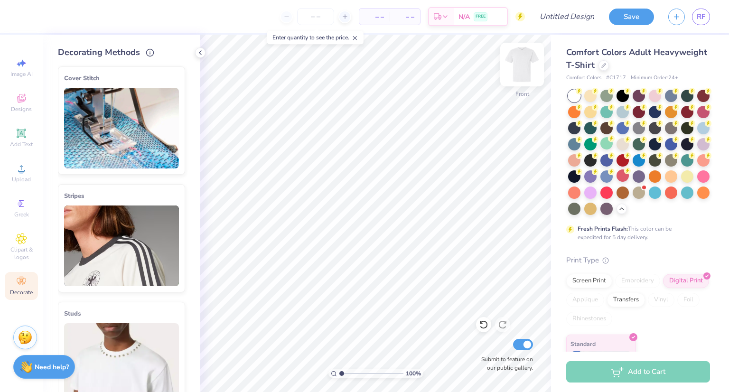
click at [535, 67] on img at bounding box center [522, 65] width 38 height 38
click at [24, 170] on icon at bounding box center [21, 168] width 7 height 7
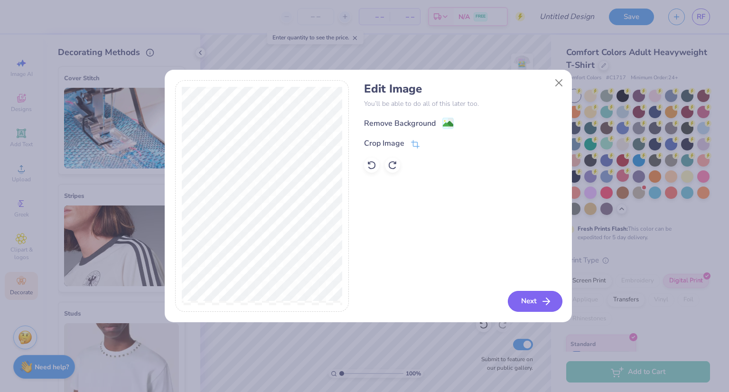
click at [541, 307] on button "Next" at bounding box center [535, 301] width 55 height 21
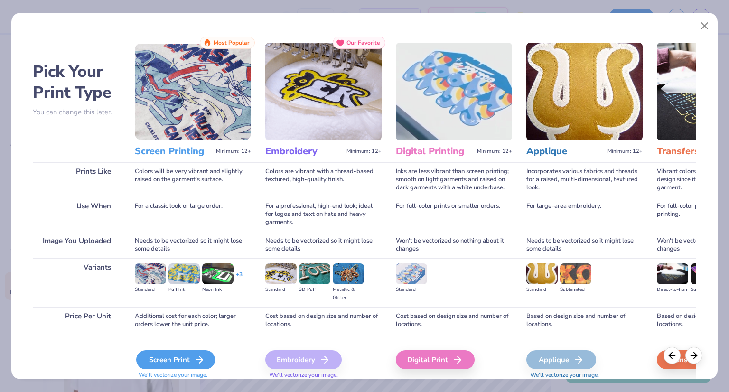
click at [181, 359] on div "Screen Print" at bounding box center [175, 359] width 79 height 19
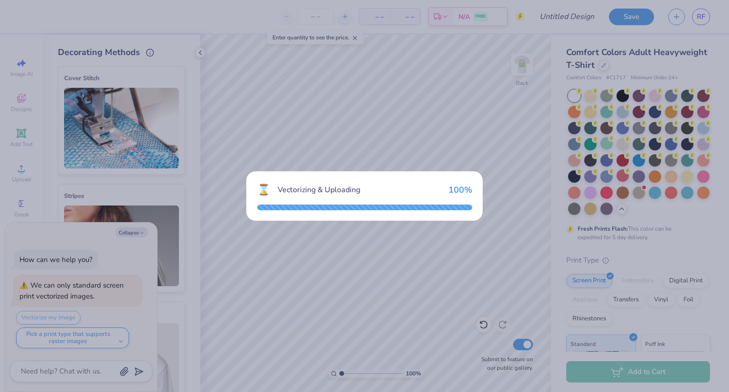
click at [251, 279] on div "⌛ Vectorizing & Uploading 100 %" at bounding box center [364, 196] width 729 height 392
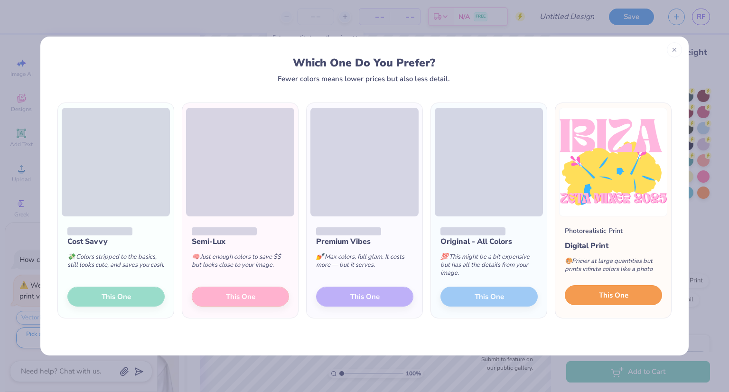
click at [620, 287] on button "This One" at bounding box center [613, 295] width 97 height 20
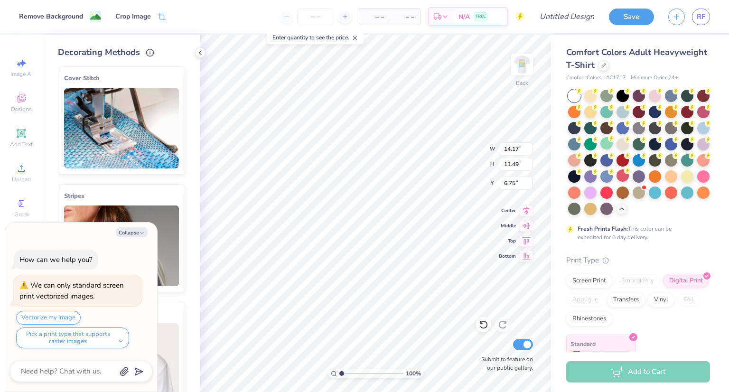
type textarea "x"
type input "4.78"
type input "3.88"
type textarea "x"
type input "2.39"
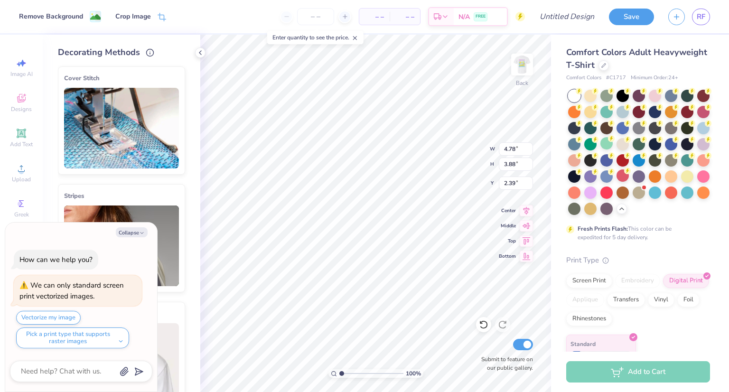
type textarea "x"
type input "3.28"
type input "2.66"
type textarea "x"
type input "3.23"
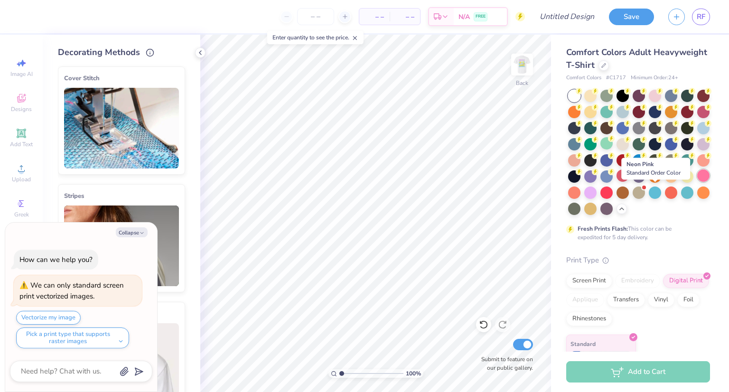
click at [697, 182] on div at bounding box center [703, 175] width 12 height 12
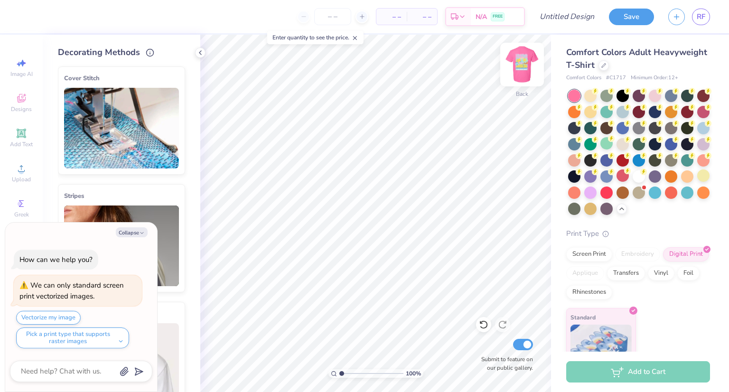
click at [521, 69] on img at bounding box center [522, 65] width 38 height 38
click at [521, 69] on img at bounding box center [521, 64] width 19 height 19
type textarea "x"
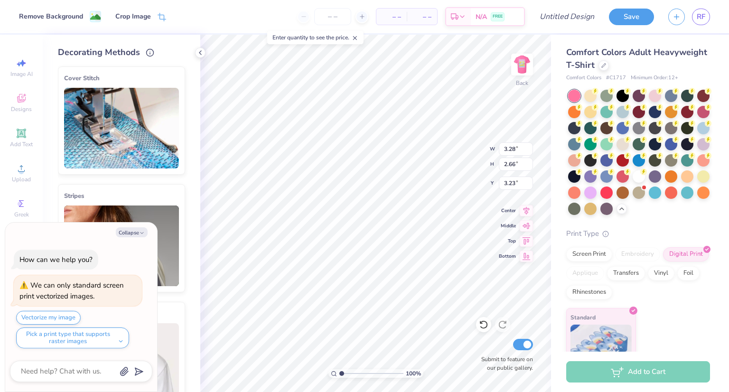
type textarea "x"
type input "4.06"
type input "3.30"
type textarea "x"
type input "3.00"
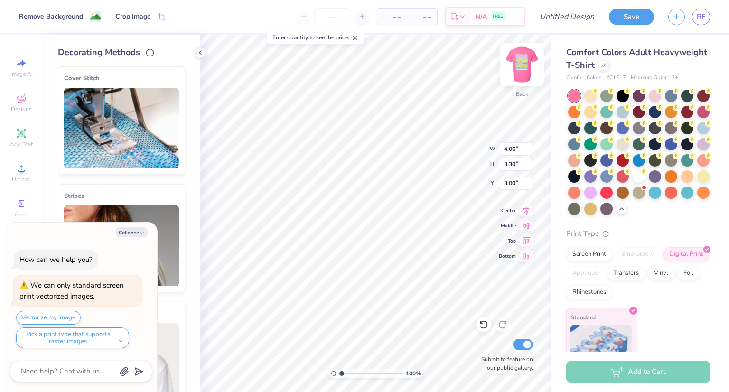
click at [517, 74] on img at bounding box center [522, 65] width 38 height 38
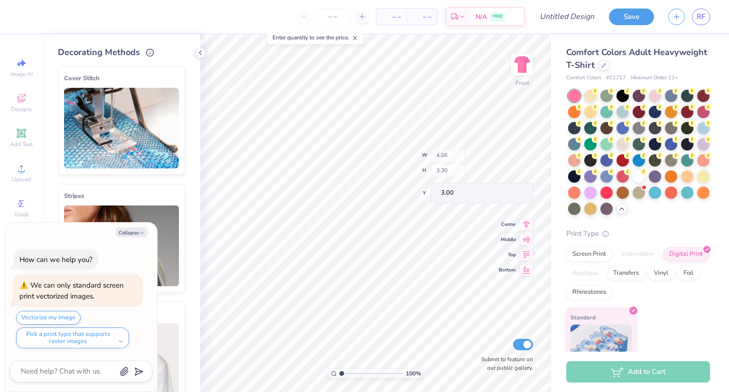
click at [517, 74] on img at bounding box center [521, 64] width 19 height 19
type textarea "x"
type input "12.40"
type input "14.86"
type input "5.14"
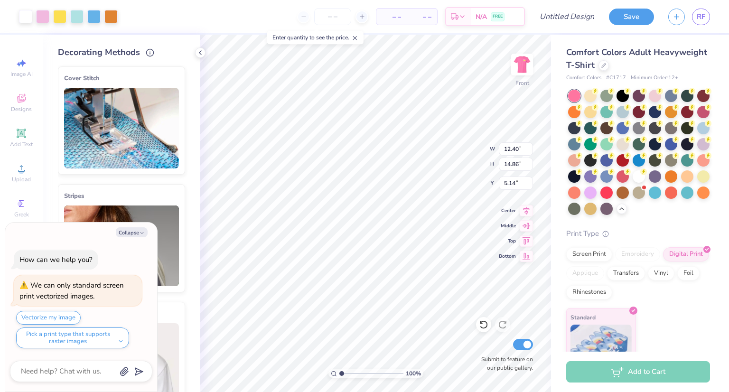
type textarea "x"
type input "5.07"
click at [28, 170] on div "Upload" at bounding box center [21, 173] width 33 height 28
type textarea "x"
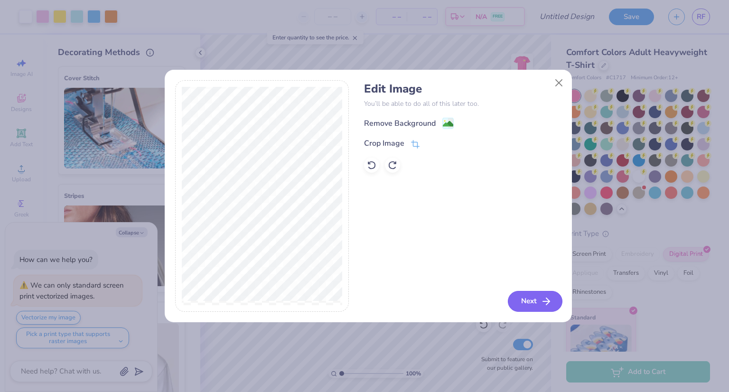
click at [523, 298] on button "Next" at bounding box center [535, 301] width 55 height 21
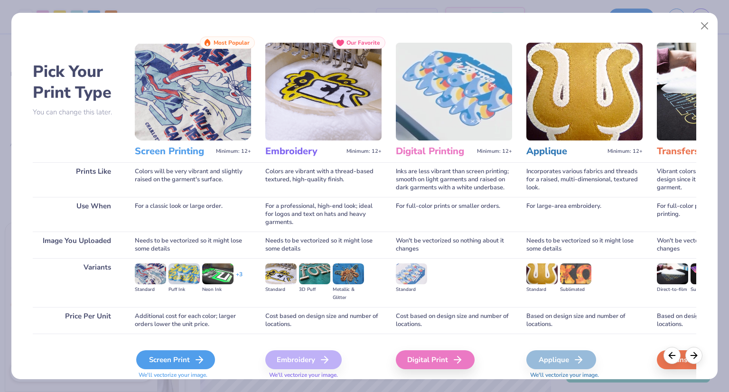
click at [195, 350] on div "Screen Print" at bounding box center [175, 359] width 79 height 19
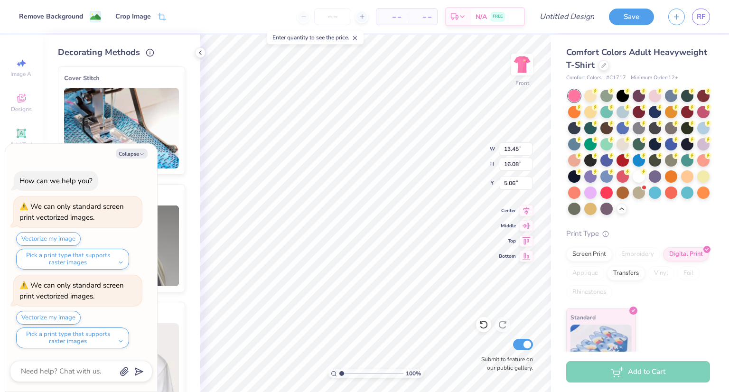
type textarea "x"
type input "5.10"
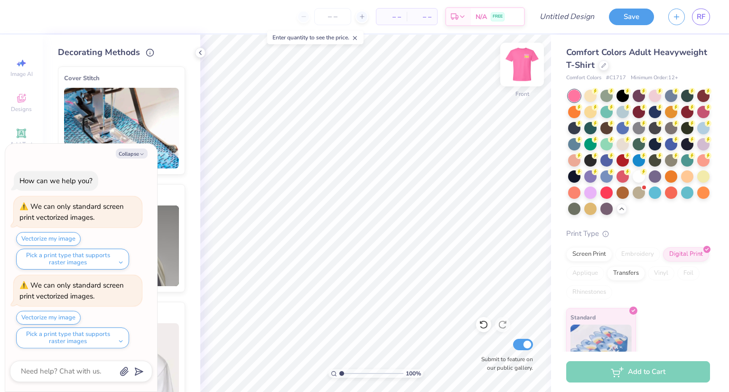
click at [517, 59] on img at bounding box center [522, 65] width 38 height 38
click at [517, 59] on img at bounding box center [521, 64] width 19 height 19
click at [522, 65] on img at bounding box center [522, 65] width 38 height 38
type textarea "x"
type input "5.36"
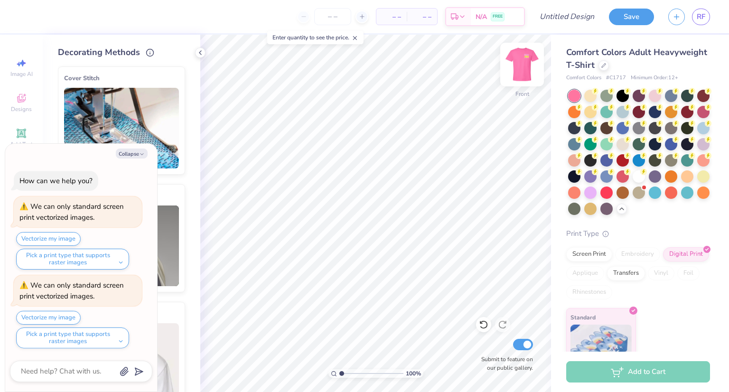
click at [520, 60] on img at bounding box center [522, 65] width 38 height 38
click at [518, 61] on img at bounding box center [521, 64] width 19 height 19
type textarea "x"
type input "1.00631562427765"
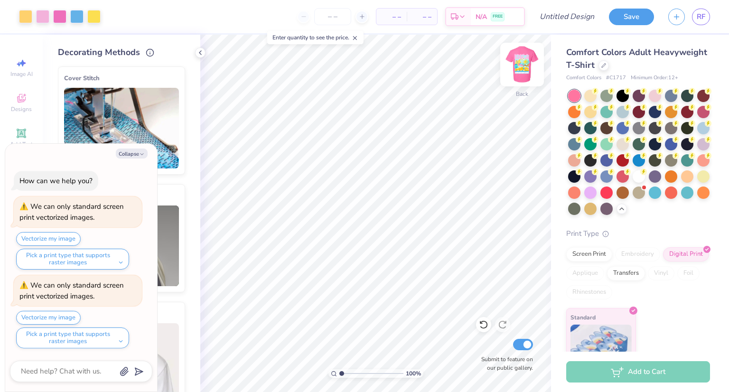
type textarea "x"
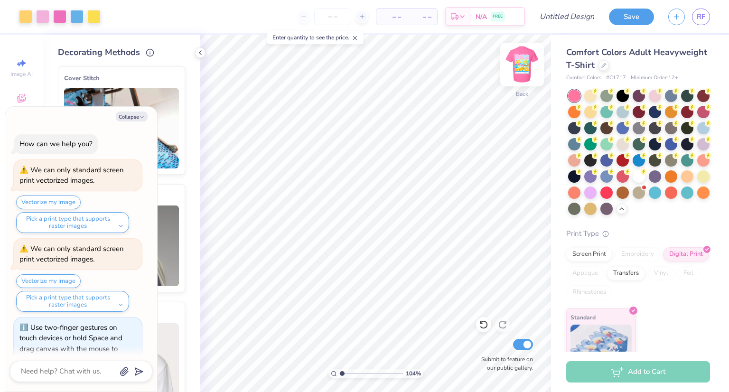
scroll to position [20, 0]
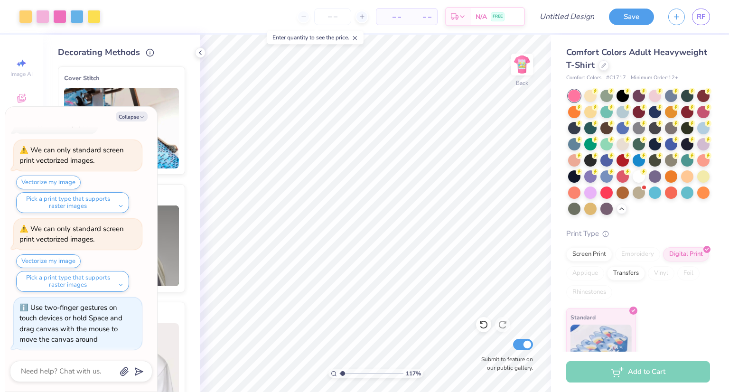
click at [197, 55] on icon at bounding box center [200, 53] width 8 height 8
type input "1.17384102614148"
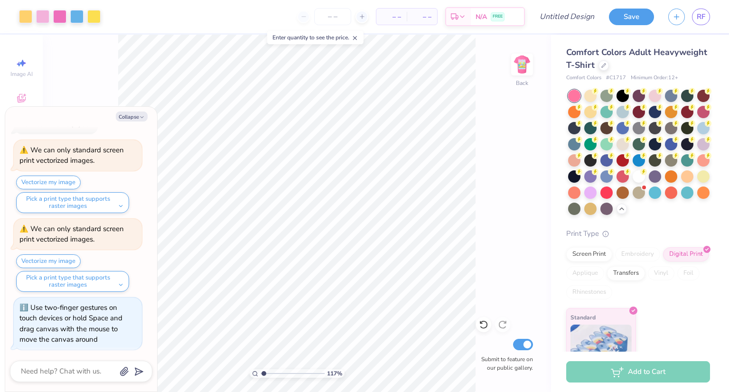
click at [137, 68] on div "Art colors – – Per Item – – Total Est. Delivery N/A FREE Design Title Save RF I…" at bounding box center [364, 196] width 729 height 392
click at [85, 111] on div "Collapse How can we help you? We can only standard screen print vectorized imag…" at bounding box center [81, 249] width 152 height 285
click at [133, 121] on div "Collapse How can we help you? We can only standard screen print vectorized imag…" at bounding box center [81, 249] width 152 height 285
click at [133, 116] on button "Collapse" at bounding box center [132, 117] width 32 height 10
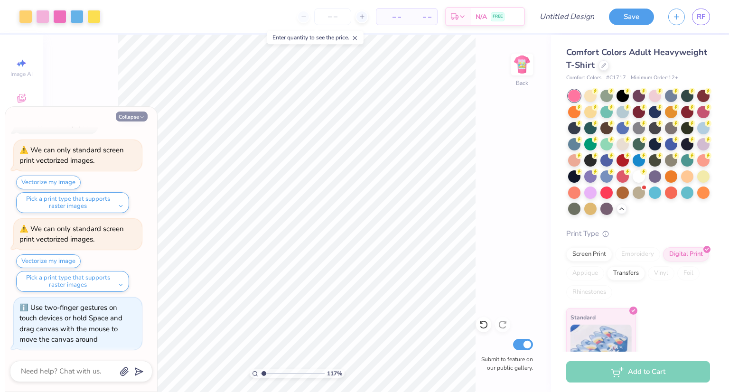
type textarea "x"
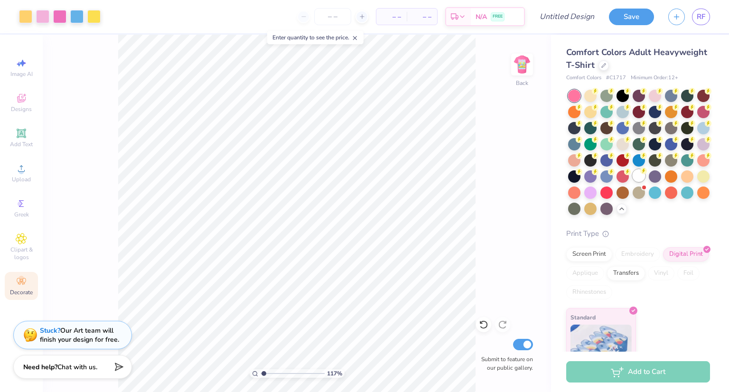
click at [633, 182] on div at bounding box center [639, 175] width 12 height 12
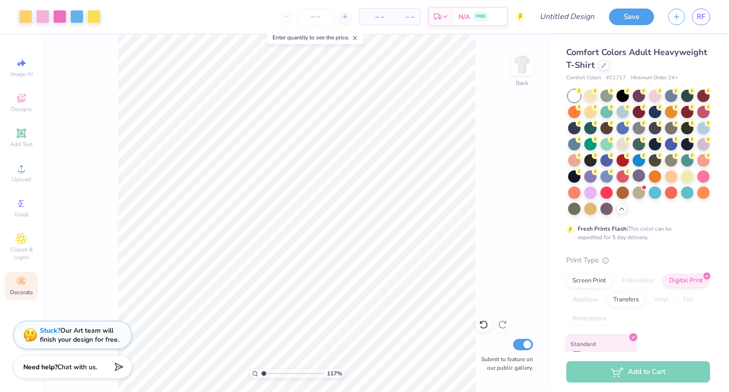
click at [633, 182] on div at bounding box center [639, 175] width 12 height 12
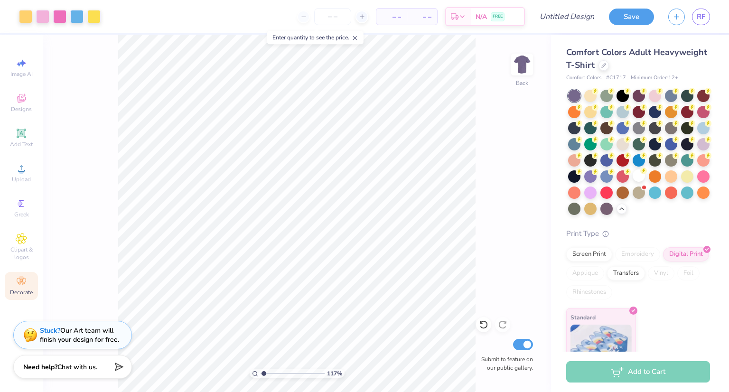
type input "1.17384102614148"
type input "1"
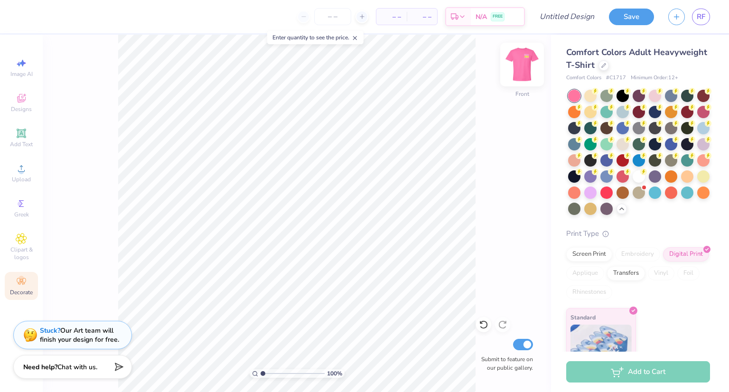
click at [523, 71] on img at bounding box center [522, 65] width 38 height 38
click at [523, 71] on img at bounding box center [521, 64] width 19 height 19
click at [577, 8] on input "Design Title" at bounding box center [578, 16] width 47 height 19
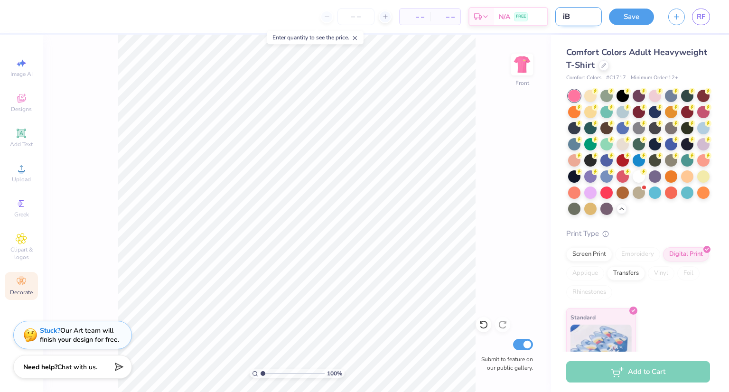
type input "i"
type input "Ibiza Formal"
click at [383, 19] on icon at bounding box center [385, 16] width 7 height 7
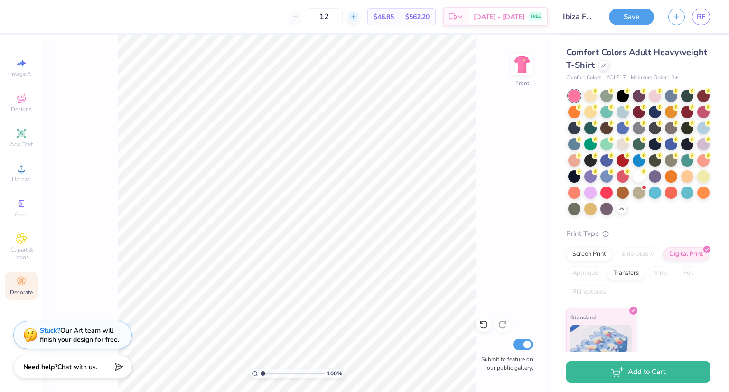
click at [383, 19] on div "$46.85 Per Item" at bounding box center [384, 17] width 32 height 16
click at [357, 14] on icon at bounding box center [353, 16] width 7 height 7
type input "15"
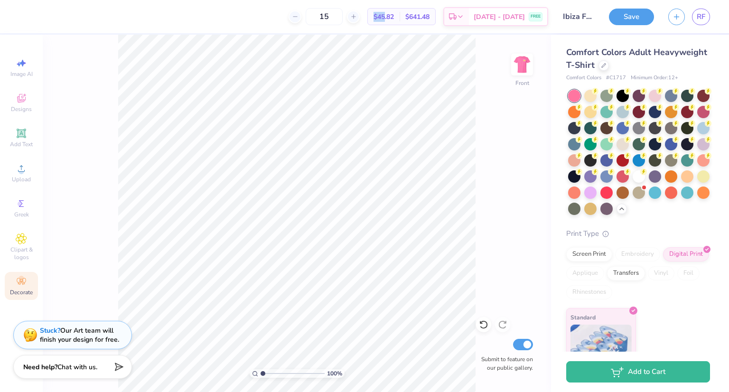
drag, startPoint x: 369, startPoint y: 14, endPoint x: 397, endPoint y: 15, distance: 27.5
click at [397, 15] on div "15 $45.82 Per Item $641.48 Total Est. Delivery Sep 12 - 15 FREE" at bounding box center [287, 16] width 522 height 33
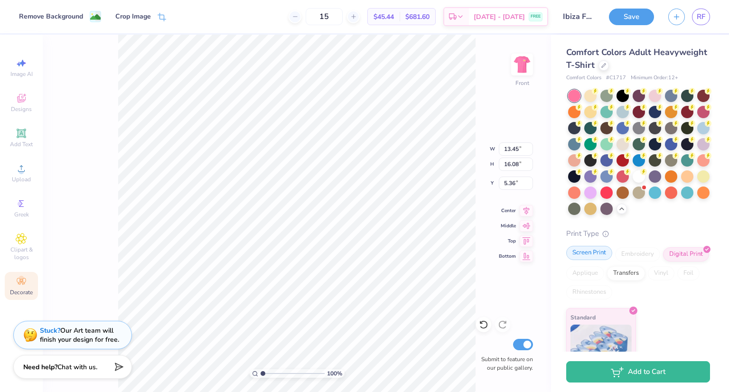
click at [595, 260] on div "Screen Print" at bounding box center [589, 253] width 46 height 14
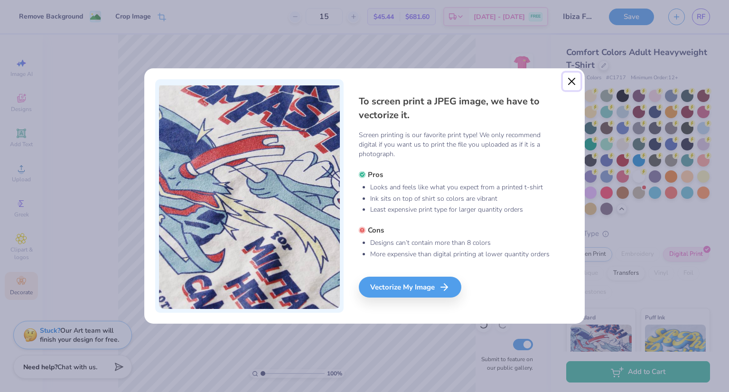
click at [572, 74] on button "Close" at bounding box center [572, 82] width 18 height 18
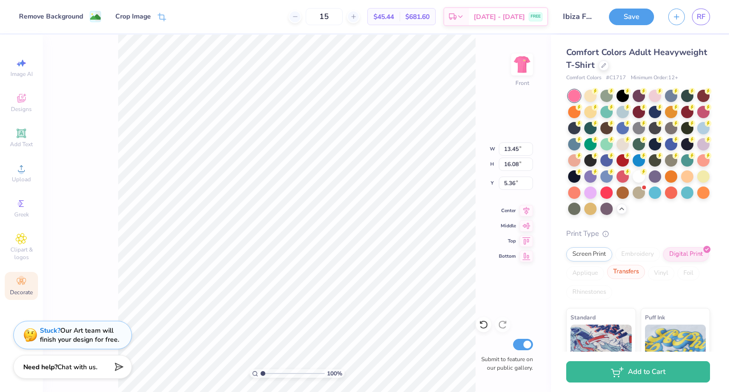
click at [645, 279] on div "Transfers" at bounding box center [626, 272] width 38 height 14
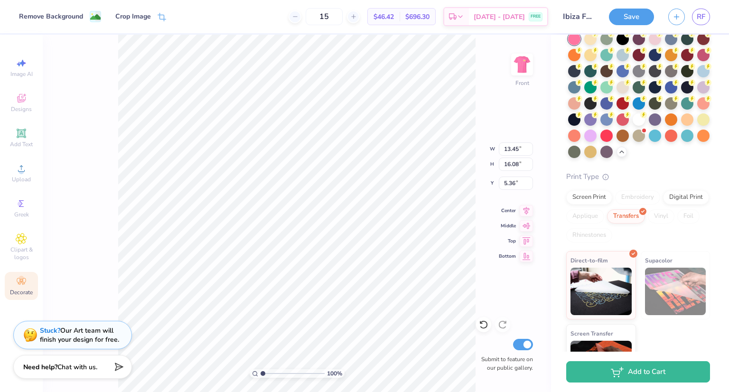
scroll to position [53, 0]
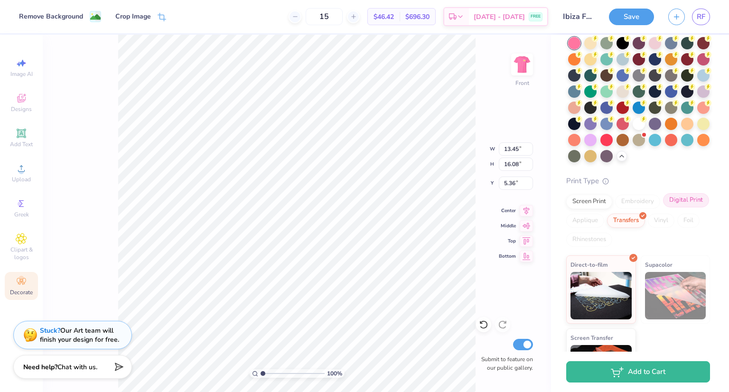
click at [663, 207] on div "Digital Print" at bounding box center [686, 200] width 46 height 14
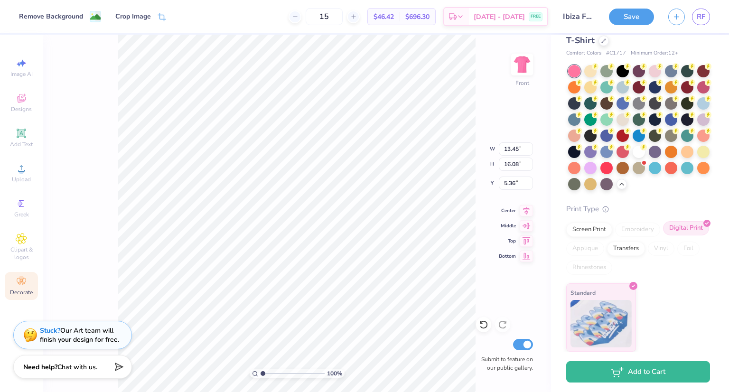
scroll to position [41, 0]
click at [623, 301] on img at bounding box center [600, 321] width 61 height 47
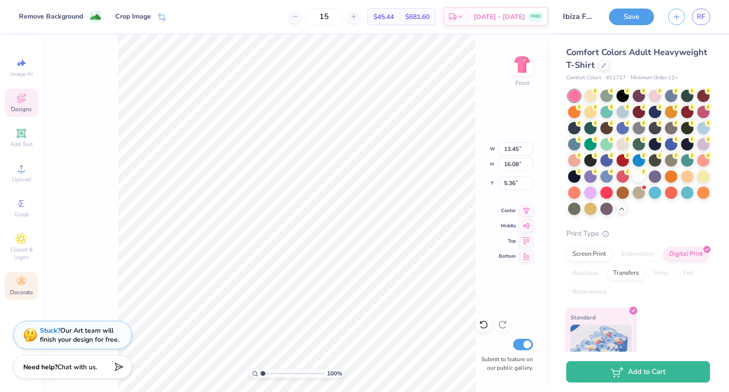
click at [13, 113] on div "Designs" at bounding box center [21, 103] width 33 height 28
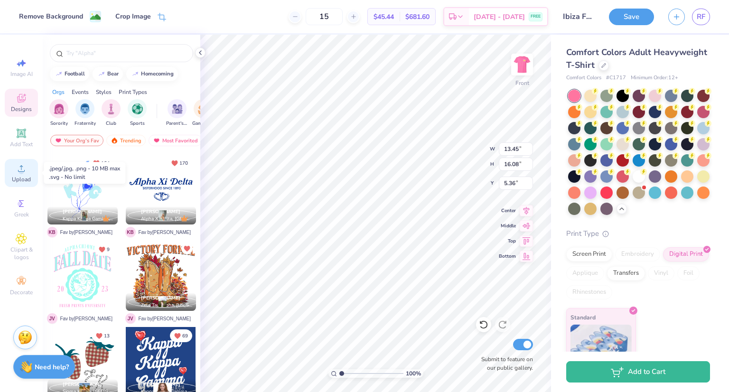
click at [20, 169] on circle at bounding box center [21, 171] width 5 height 5
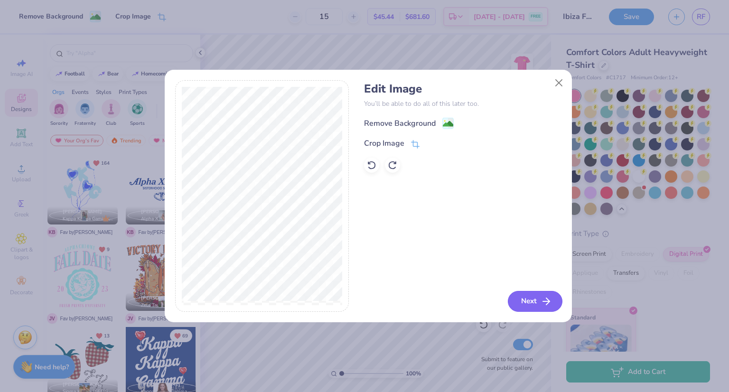
click at [533, 298] on button "Next" at bounding box center [535, 301] width 55 height 21
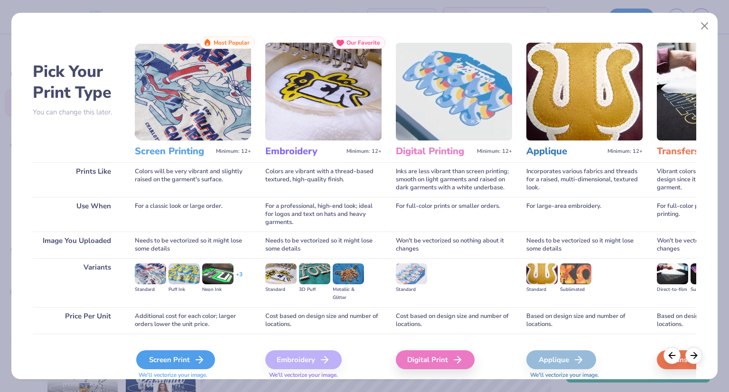
click at [197, 353] on div "Screen Print" at bounding box center [175, 359] width 79 height 19
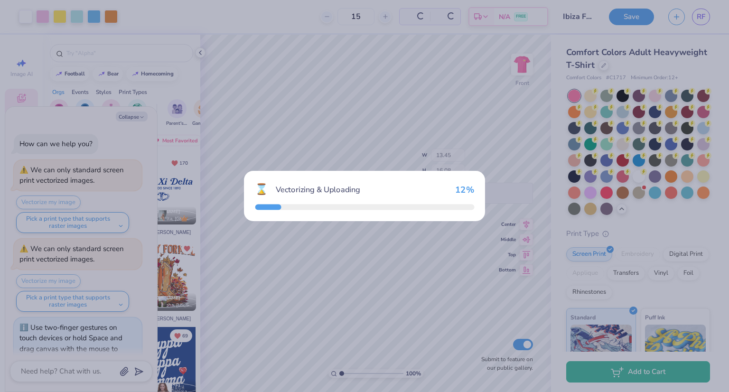
scroll to position [98, 0]
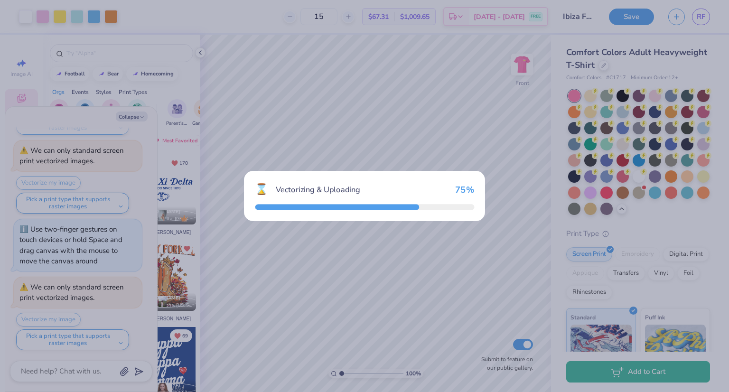
click at [389, 157] on div "⌛ Vectorizing & Uploading 75 %" at bounding box center [364, 196] width 729 height 392
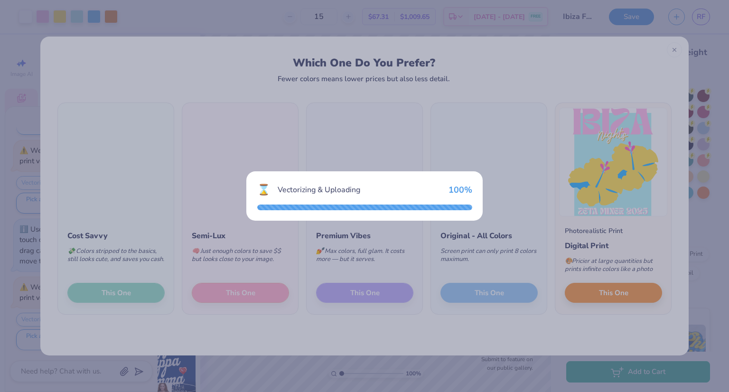
type textarea "x"
click at [386, 157] on div "⌛ Vectorizing & Uploading 100 %" at bounding box center [364, 196] width 729 height 392
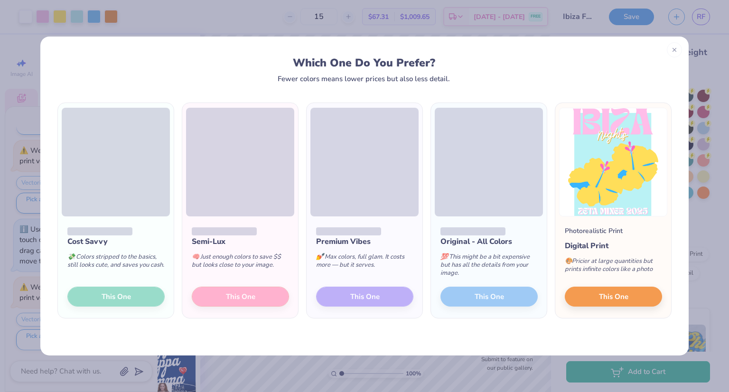
click at [508, 293] on div "Original - All Colors 💯 This might be a bit expensive but has all the details f…" at bounding box center [489, 267] width 116 height 102
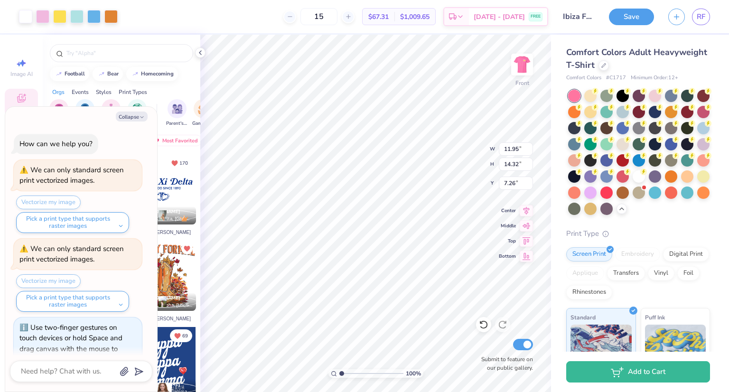
scroll to position [98, 0]
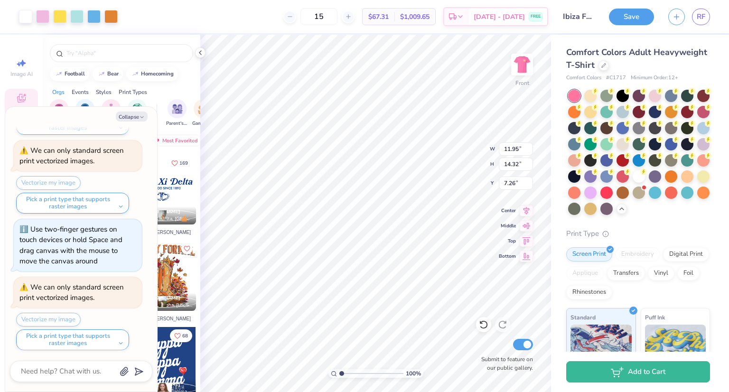
type textarea "x"
type input "6.31"
click at [72, 17] on div at bounding box center [76, 15] width 13 height 13
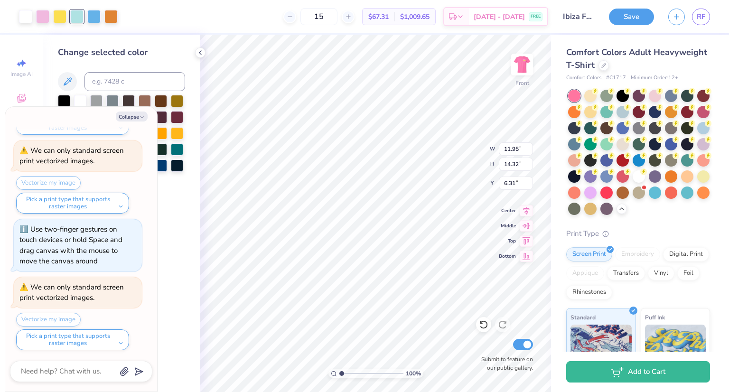
click at [133, 110] on div "Collapse How can we help you? We can only standard screen print vectorized imag…" at bounding box center [81, 249] width 152 height 285
click at [127, 115] on button "Collapse" at bounding box center [132, 117] width 32 height 10
type textarea "x"
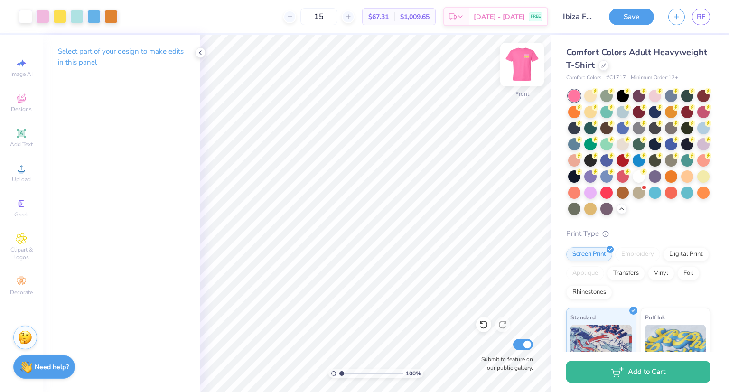
click at [530, 57] on img at bounding box center [522, 65] width 38 height 38
click at [530, 57] on img at bounding box center [521, 64] width 19 height 19
